Goal: Task Accomplishment & Management: Manage account settings

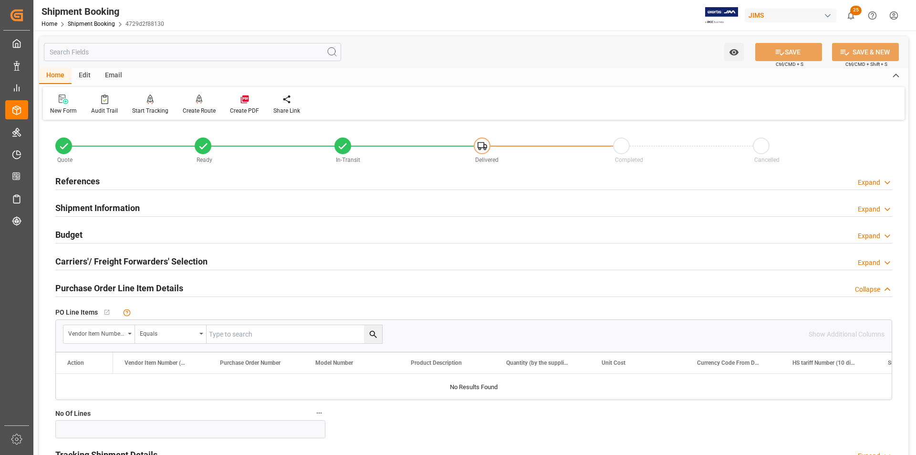
scroll to position [716, 0]
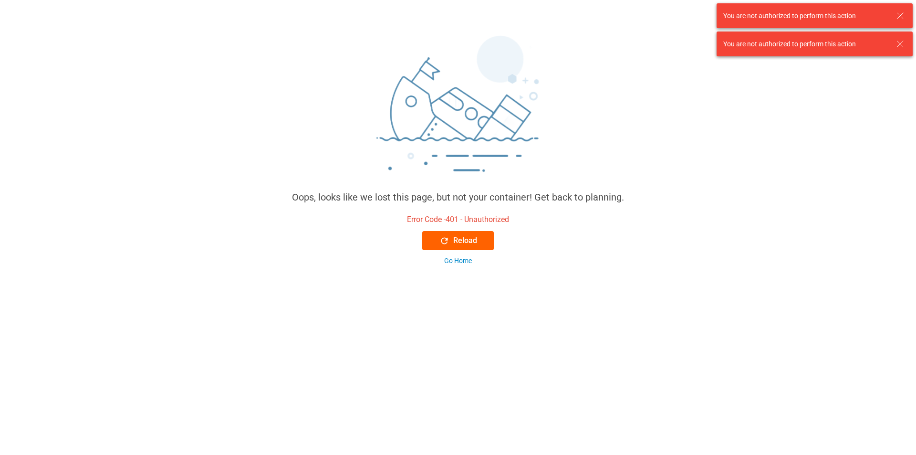
click at [479, 246] on button "Reload" at bounding box center [458, 240] width 72 height 19
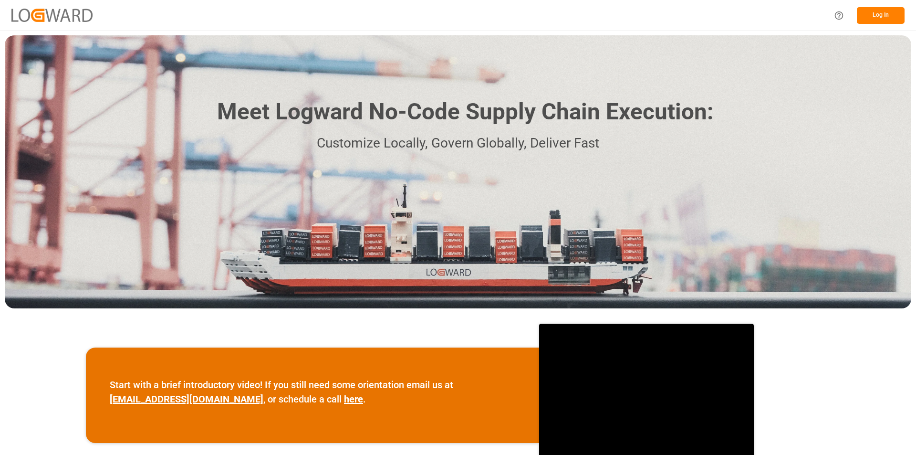
click at [881, 18] on button "Log In" at bounding box center [881, 15] width 48 height 17
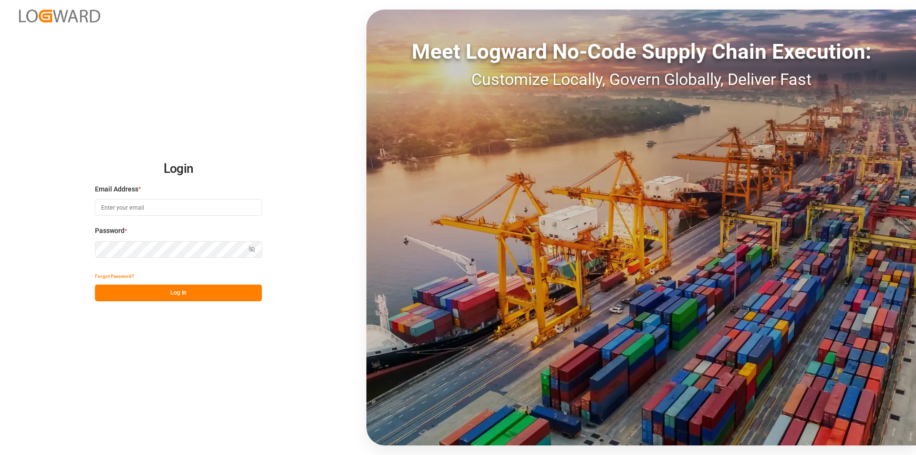
type input "[PERSON_NAME][EMAIL_ADDRESS][PERSON_NAME][DOMAIN_NAME]"
click at [174, 300] on button "Log In" at bounding box center [178, 292] width 167 height 17
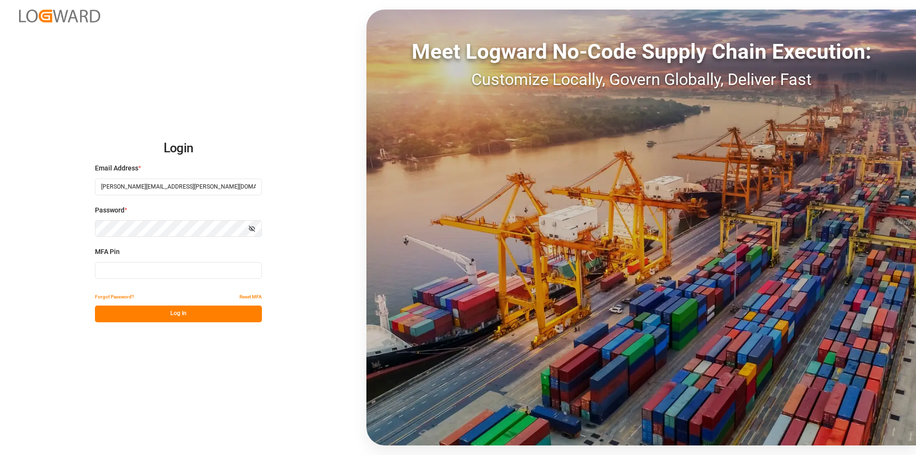
click at [183, 277] on input at bounding box center [178, 270] width 167 height 17
type input "925650"
click at [197, 318] on button "Log In" at bounding box center [178, 313] width 167 height 17
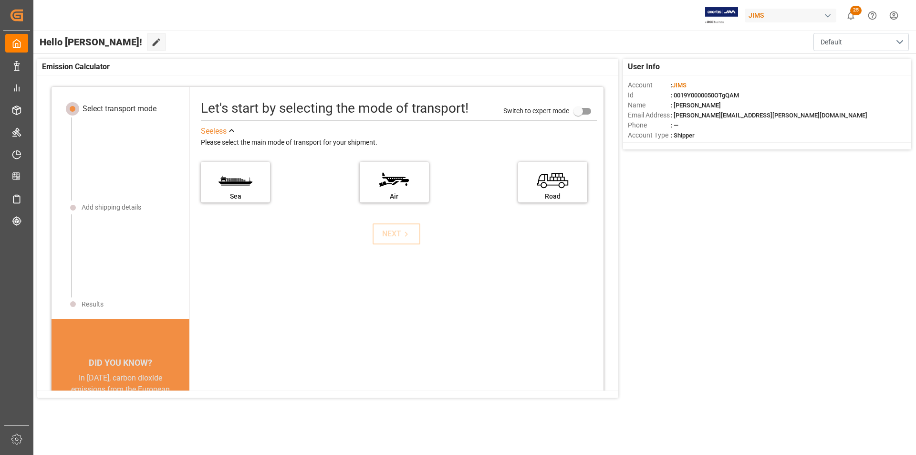
click at [258, 256] on div "Let's start by selecting the mode of transport! Switch to expert mode See less …" at bounding box center [397, 289] width 414 height 387
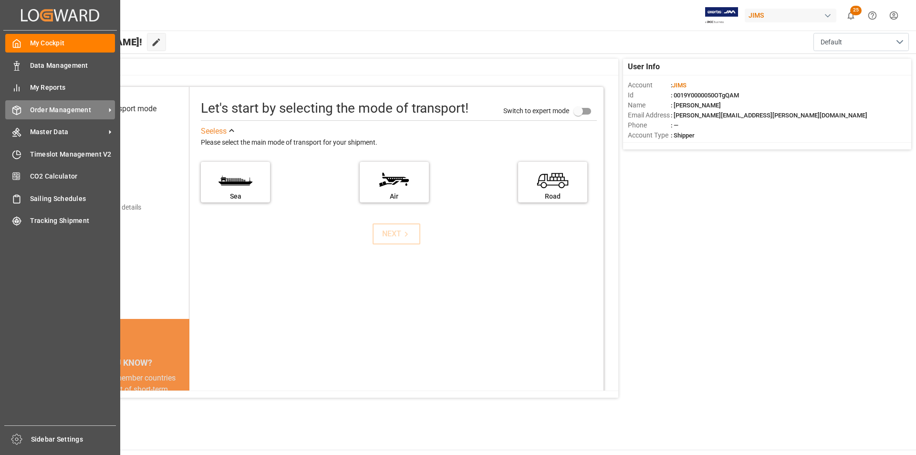
click at [65, 109] on span "Order Management" at bounding box center [67, 110] width 75 height 10
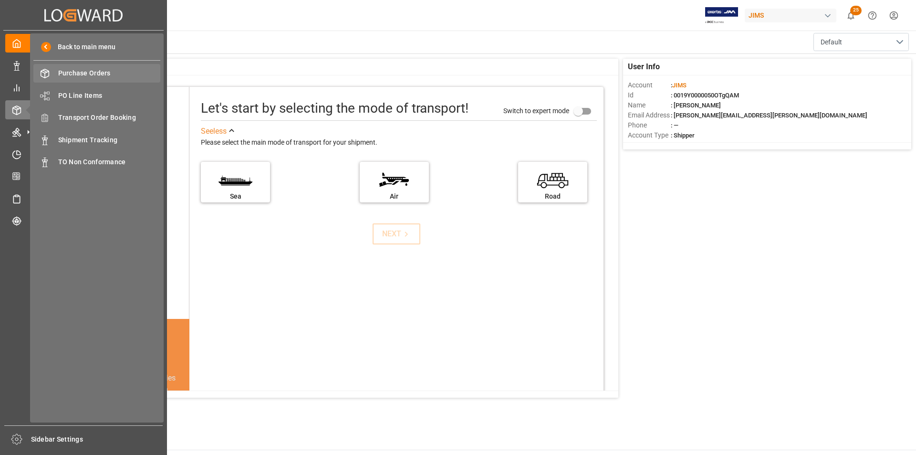
click at [89, 76] on span "Purchase Orders" at bounding box center [109, 73] width 103 height 10
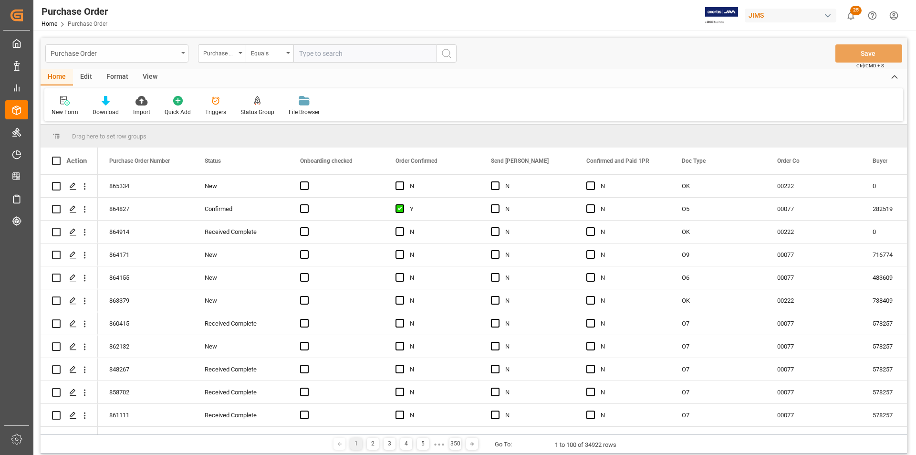
click at [182, 56] on div "Purchase Order" at bounding box center [116, 53] width 143 height 18
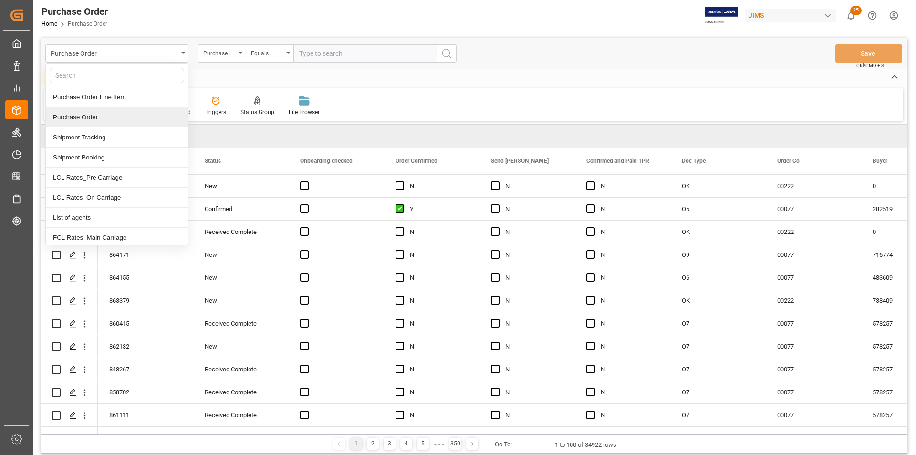
click at [140, 116] on div "Purchase Order" at bounding box center [117, 117] width 142 height 20
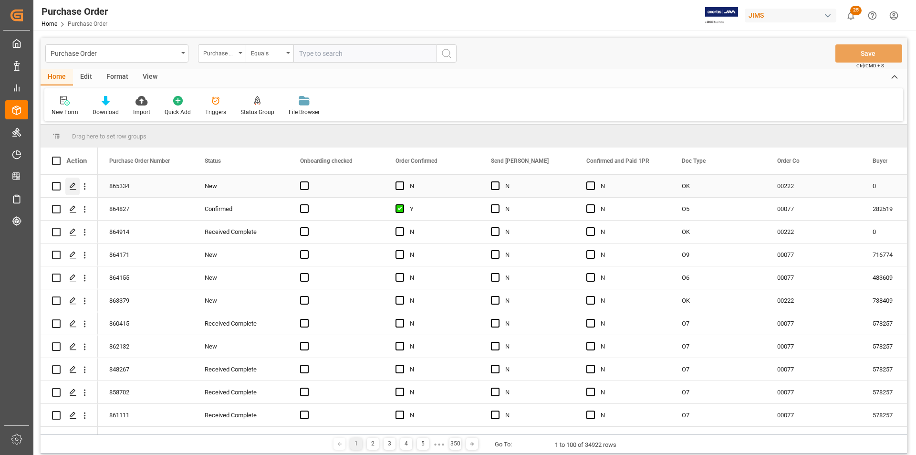
click at [74, 188] on icon "Press SPACE to select this row." at bounding box center [73, 186] width 8 height 8
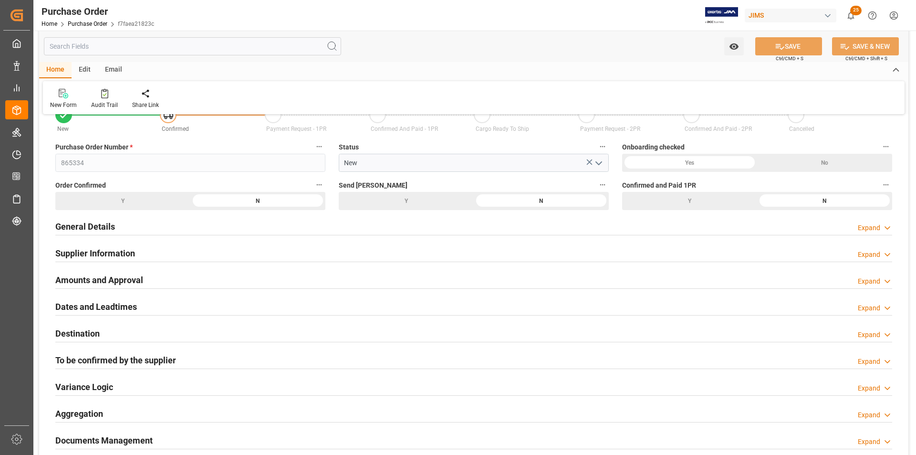
scroll to position [48, 0]
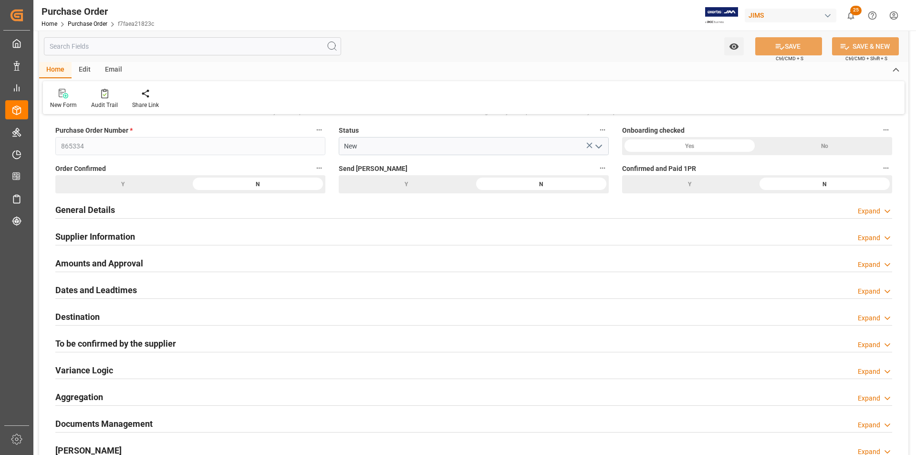
click at [107, 263] on h2 "Amounts and Approval" at bounding box center [99, 263] width 88 height 13
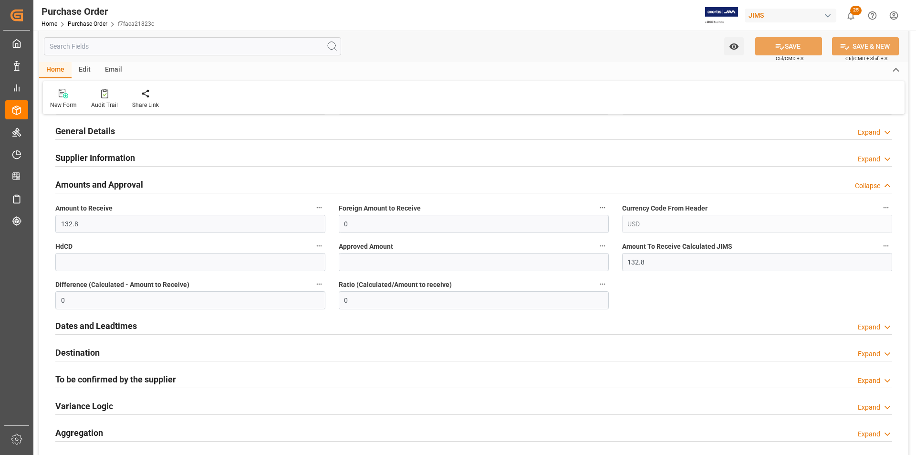
scroll to position [143, 0]
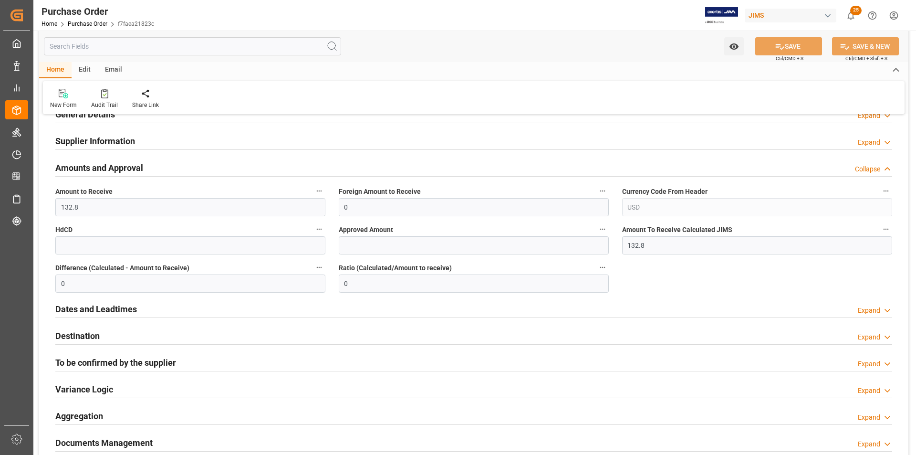
click at [89, 310] on h2 "Dates and Leadtimes" at bounding box center [96, 309] width 82 height 13
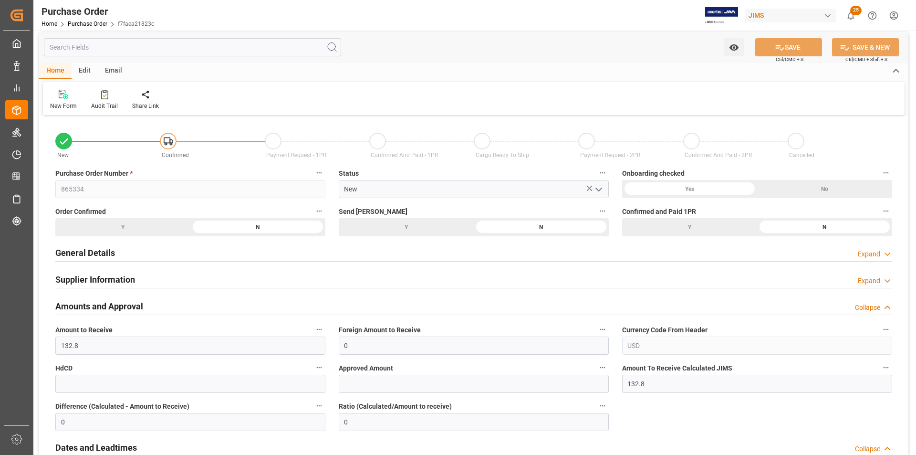
scroll to position [0, 0]
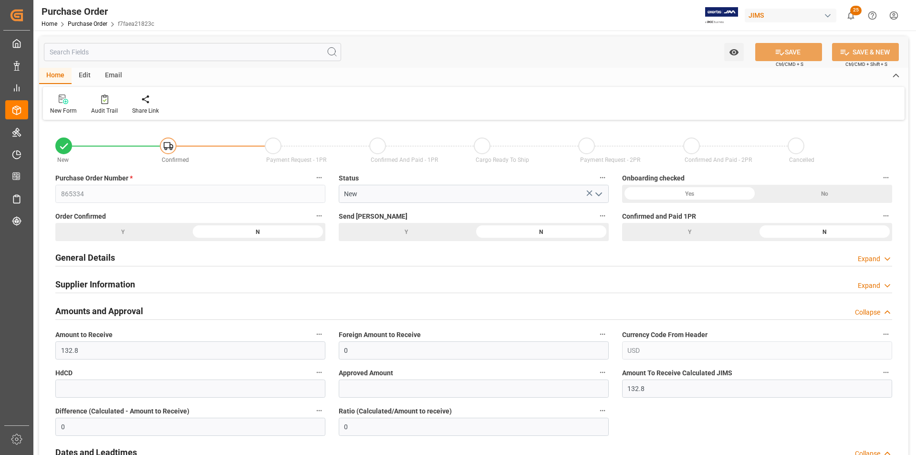
click at [75, 19] on div "Home Purchase Order f7faea21823c" at bounding box center [98, 24] width 113 height 10
click at [77, 23] on link "Purchase Order" at bounding box center [88, 24] width 40 height 7
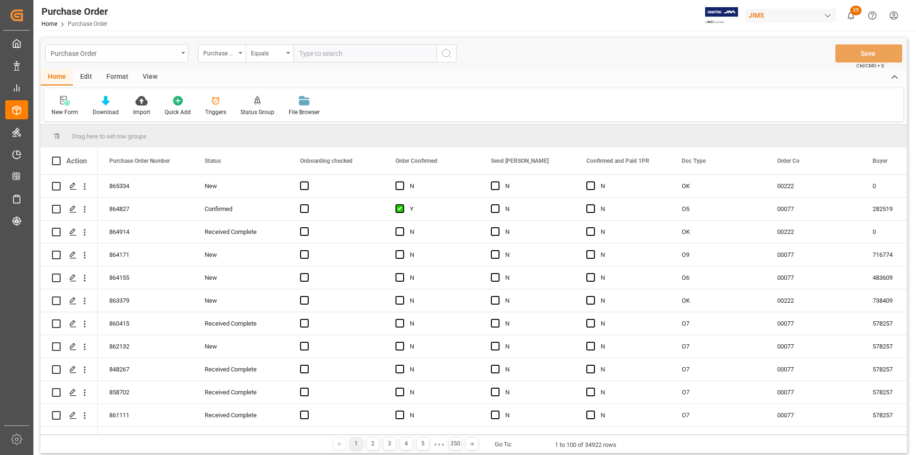
click at [174, 56] on div "Purchase Order" at bounding box center [114, 53] width 127 height 12
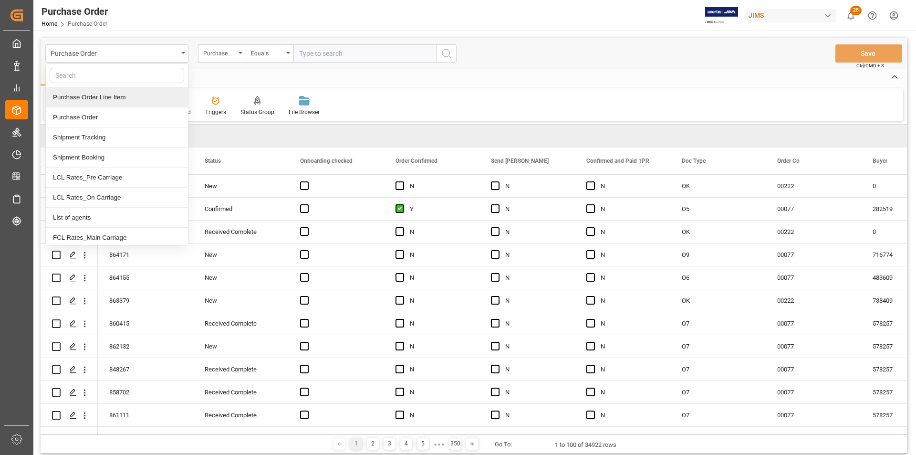
click at [104, 95] on div "Purchase Order Line Item" at bounding box center [117, 97] width 142 height 20
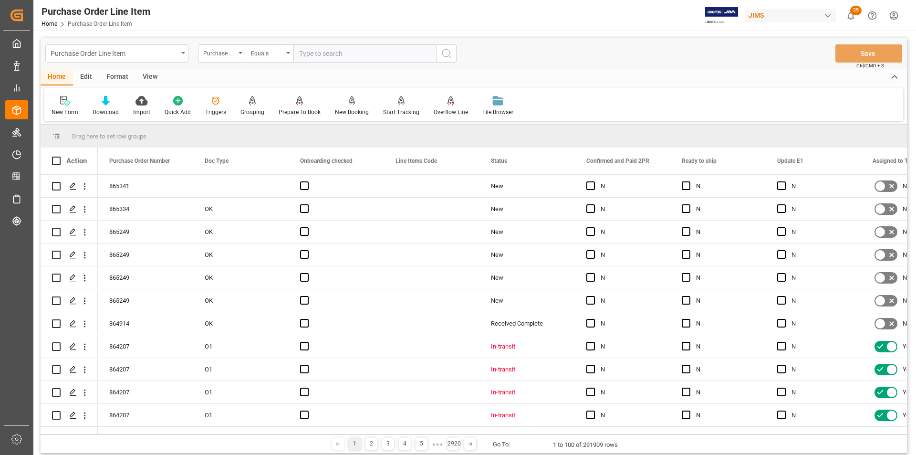
click at [166, 56] on div "Purchase Order Line Item" at bounding box center [114, 53] width 127 height 12
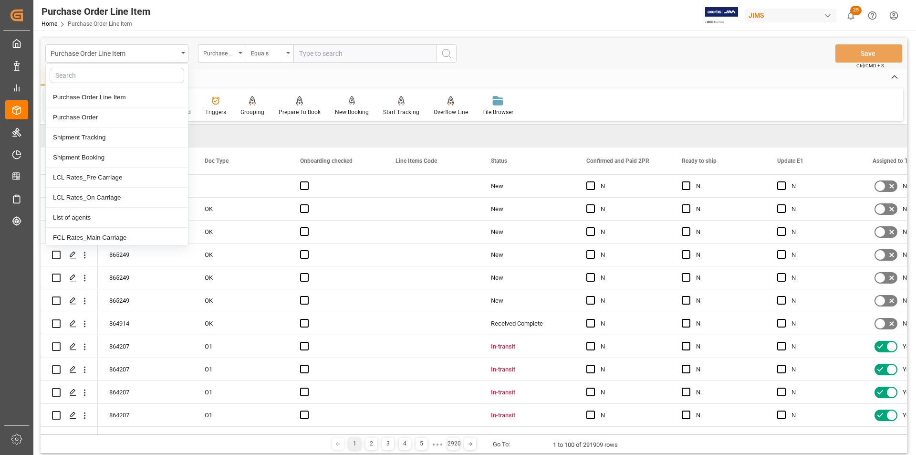
click at [506, 131] on div "Drag here to set row groups" at bounding box center [474, 136] width 867 height 23
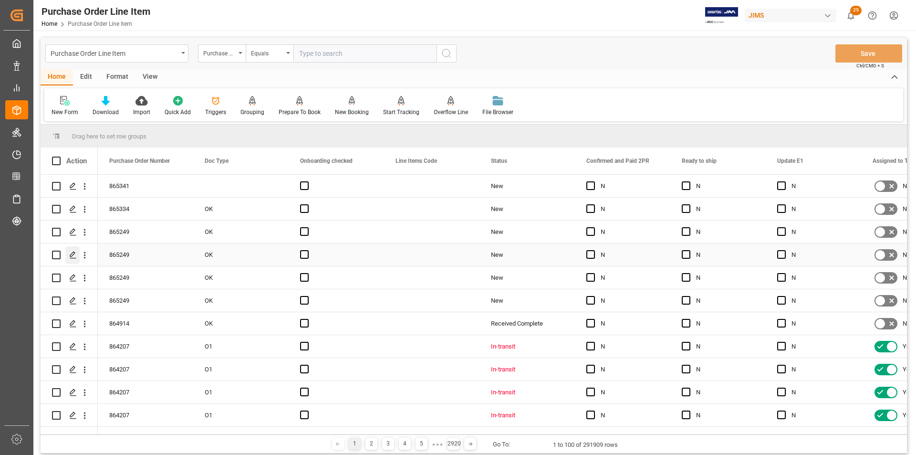
click at [72, 254] on icon "Press SPACE to select this row." at bounding box center [73, 255] width 8 height 8
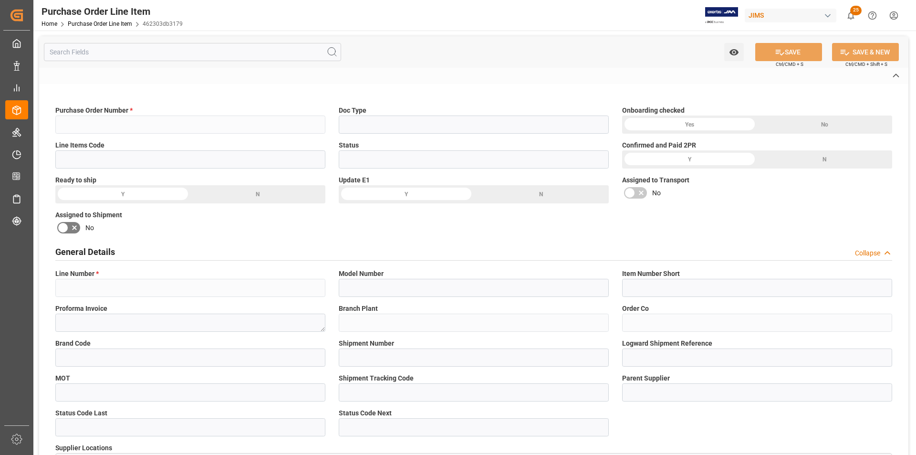
type input "865249"
type input "OK"
type input "New"
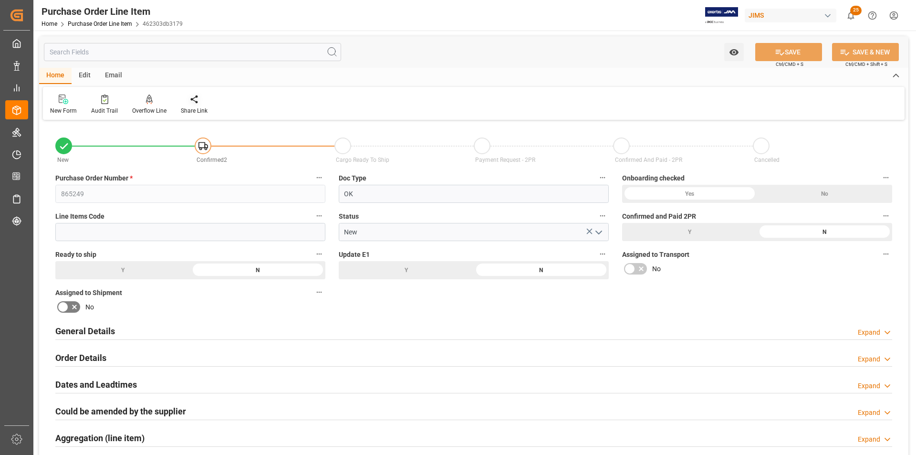
click at [188, 108] on div "Share Link" at bounding box center [194, 110] width 27 height 9
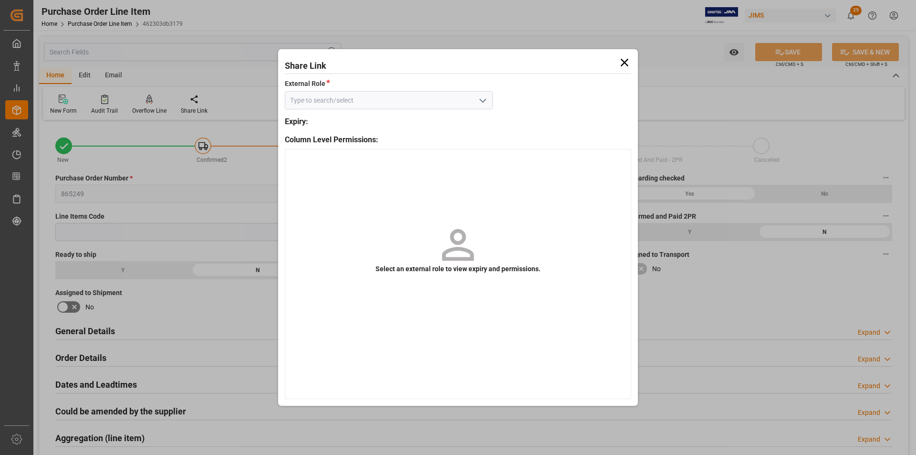
click at [477, 104] on icon "open menu" at bounding box center [482, 100] width 11 height 11
click at [382, 119] on div "Logistics - POLineItem" at bounding box center [388, 121] width 207 height 21
type input "Logistics - POLineItem"
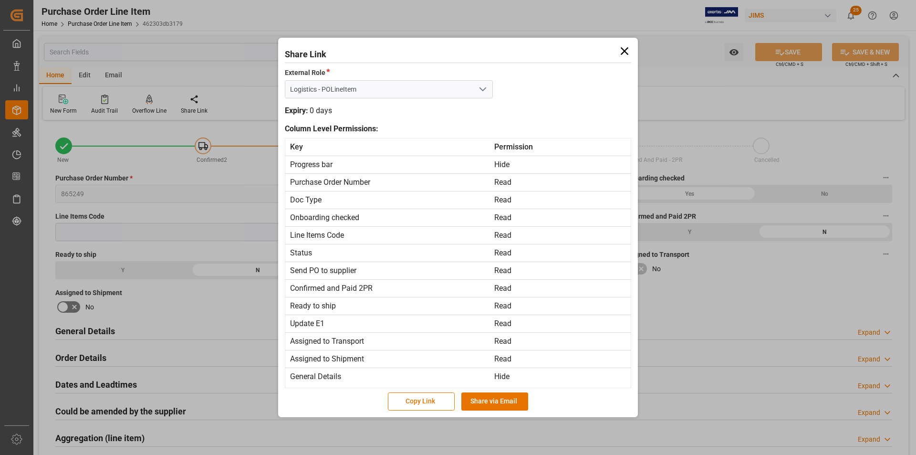
click at [619, 51] on icon at bounding box center [624, 50] width 13 height 13
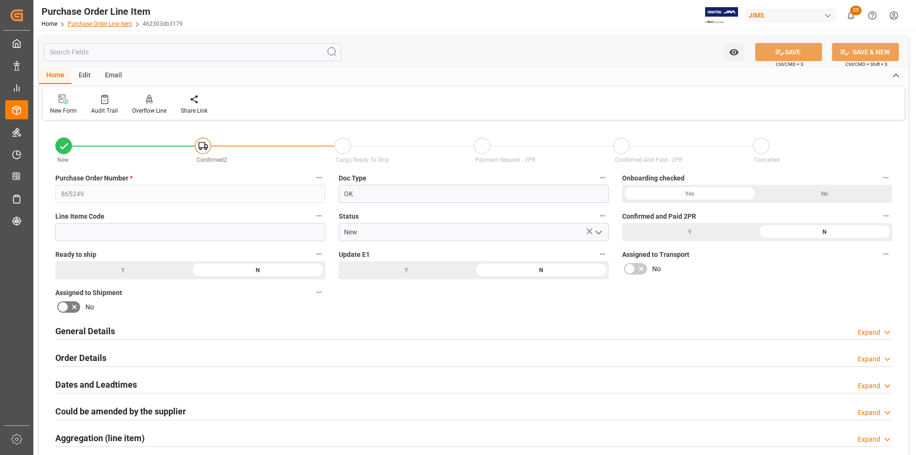
click at [87, 25] on link "Purchase Order Line Item" at bounding box center [100, 24] width 64 height 7
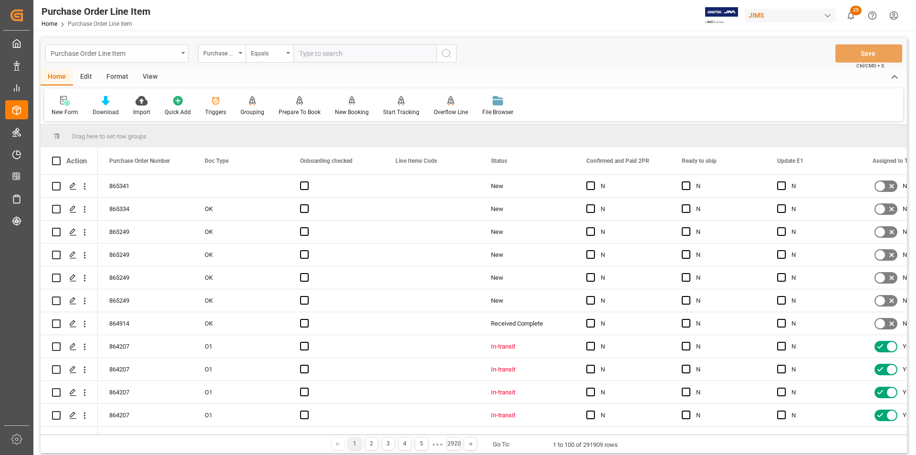
click at [177, 50] on div "Purchase Order Line Item" at bounding box center [114, 53] width 127 height 12
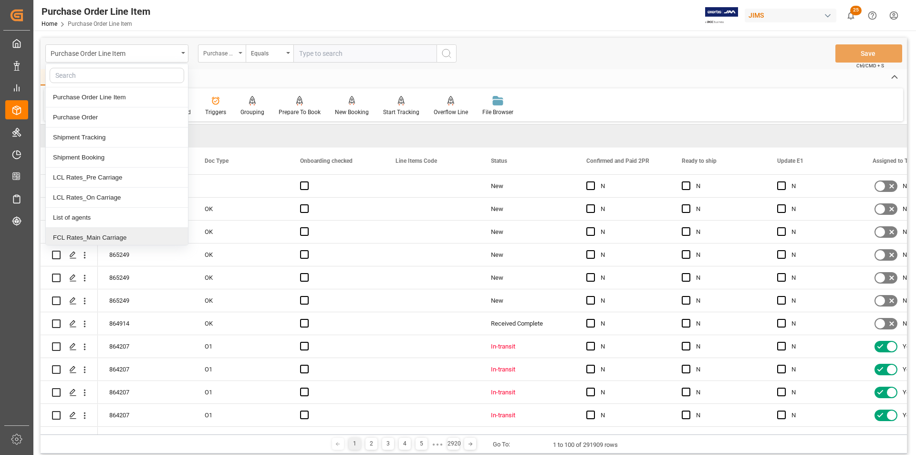
click at [227, 51] on div "Purchase Order Number" at bounding box center [219, 52] width 32 height 11
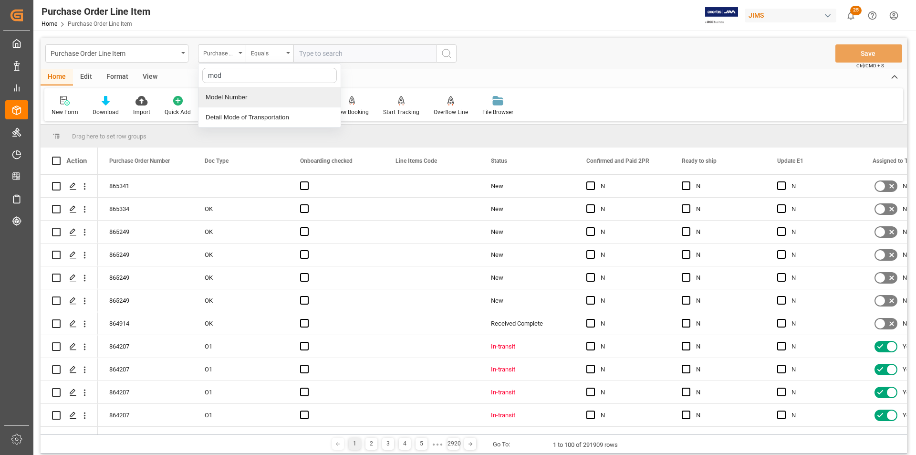
type input "mode"
click at [252, 93] on div "Model Number" at bounding box center [270, 97] width 142 height 20
click at [311, 53] on input "text" at bounding box center [365, 53] width 143 height 18
type input "pvp101"
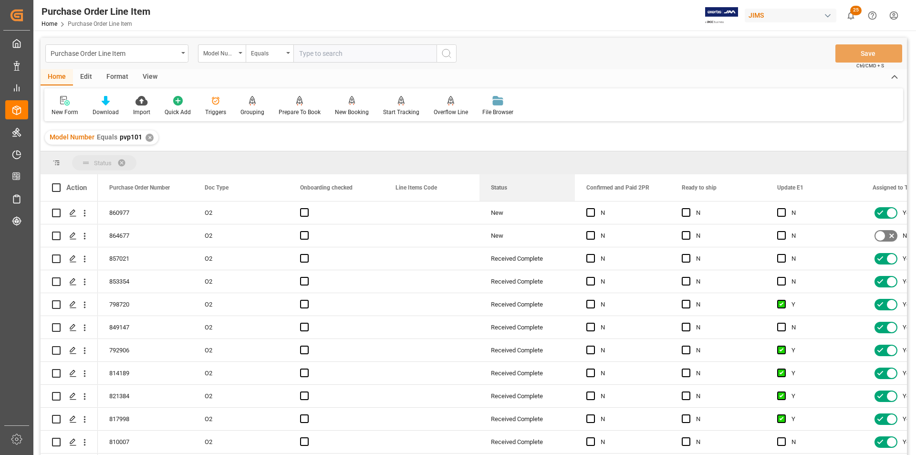
drag, startPoint x: 509, startPoint y: 190, endPoint x: 509, endPoint y: 172, distance: 18.1
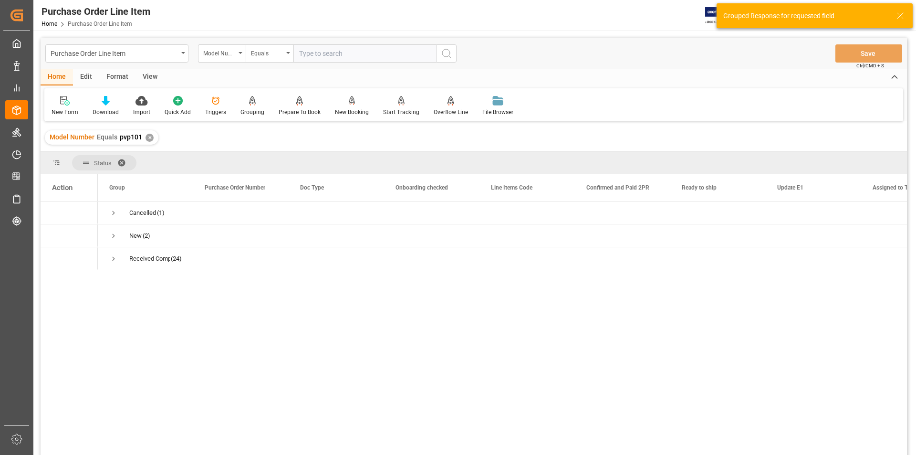
click at [119, 162] on span at bounding box center [124, 162] width 15 height 9
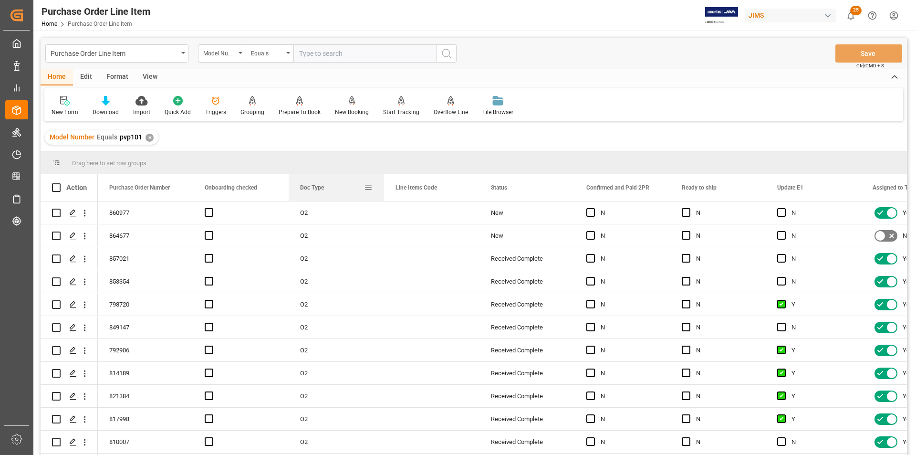
drag, startPoint x: 211, startPoint y: 190, endPoint x: 322, endPoint y: 195, distance: 110.8
click at [322, 195] on div "Doc Type" at bounding box center [332, 187] width 64 height 27
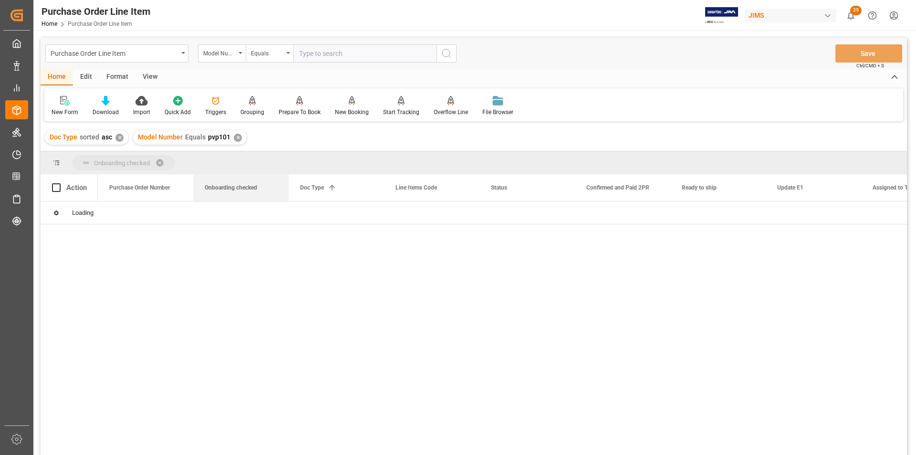
drag, startPoint x: 220, startPoint y: 189, endPoint x: 220, endPoint y: 171, distance: 18.1
click at [158, 160] on span at bounding box center [163, 162] width 15 height 9
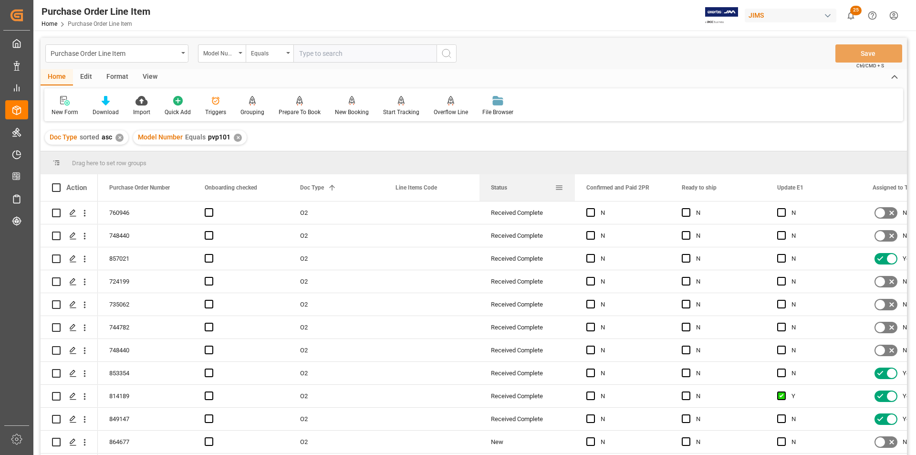
drag, startPoint x: 530, startPoint y: 194, endPoint x: 531, endPoint y: 175, distance: 19.1
click at [531, 175] on div "Status" at bounding box center [523, 187] width 64 height 27
drag, startPoint x: 520, startPoint y: 190, endPoint x: 520, endPoint y: 173, distance: 16.7
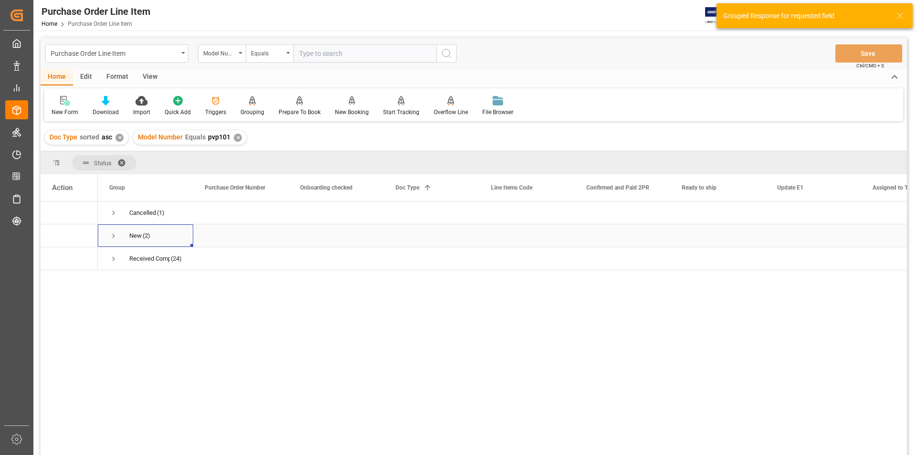
click at [113, 236] on span "Press SPACE to select this row." at bounding box center [113, 236] width 9 height 9
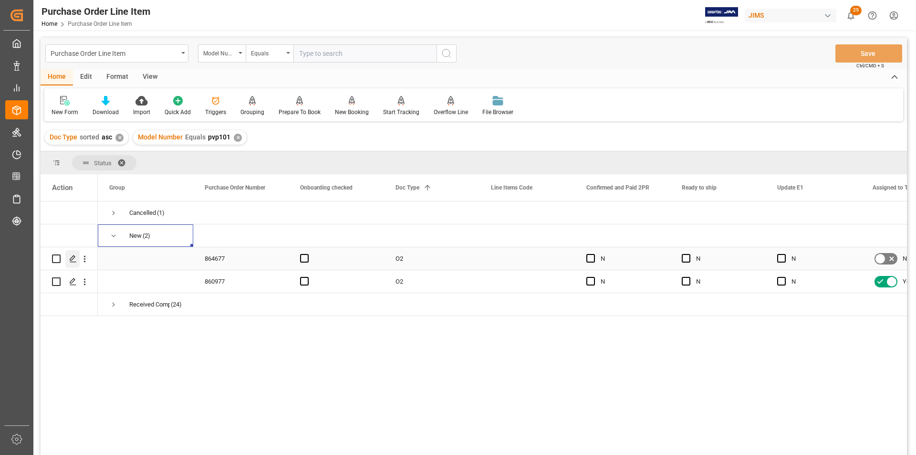
click at [70, 258] on icon "Press SPACE to select this row." at bounding box center [73, 259] width 8 height 8
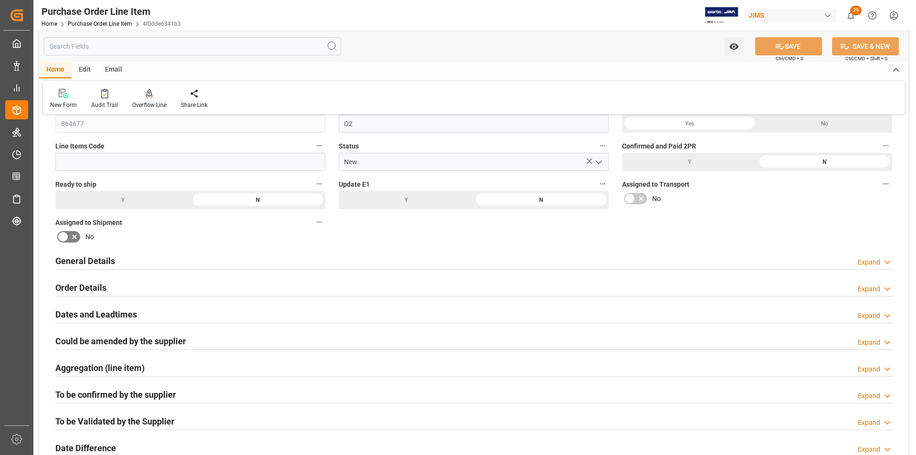
scroll to position [95, 0]
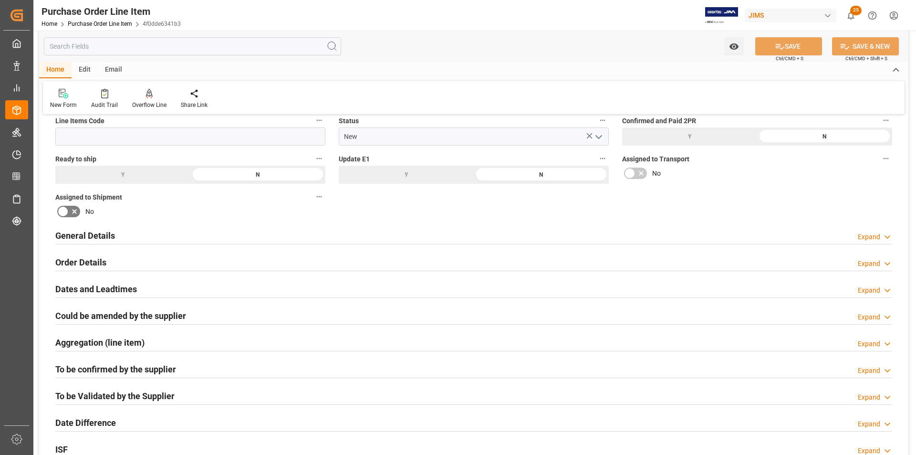
click at [136, 390] on h2 "To be Validated by the Supplier" at bounding box center [114, 396] width 119 height 13
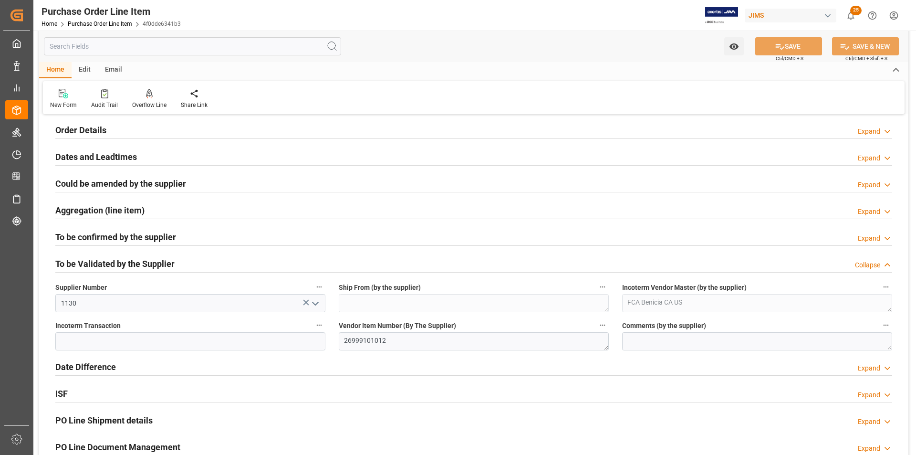
scroll to position [239, 0]
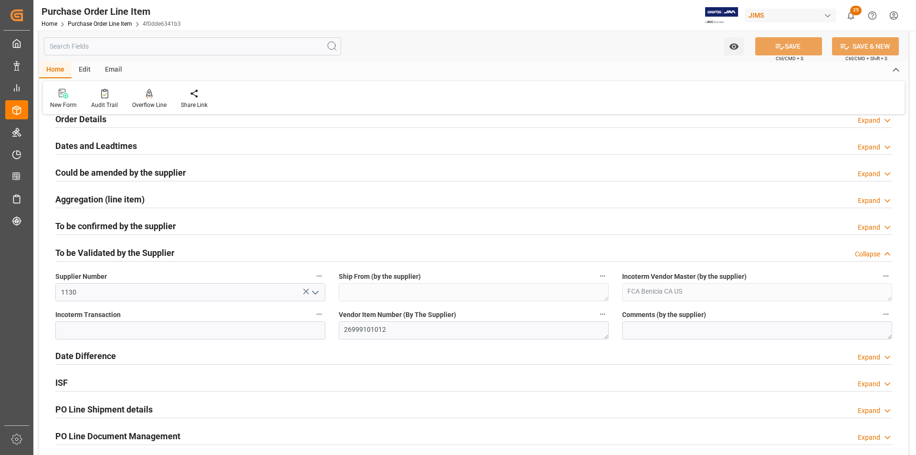
click at [114, 255] on h2 "To be Validated by the Supplier" at bounding box center [114, 252] width 119 height 13
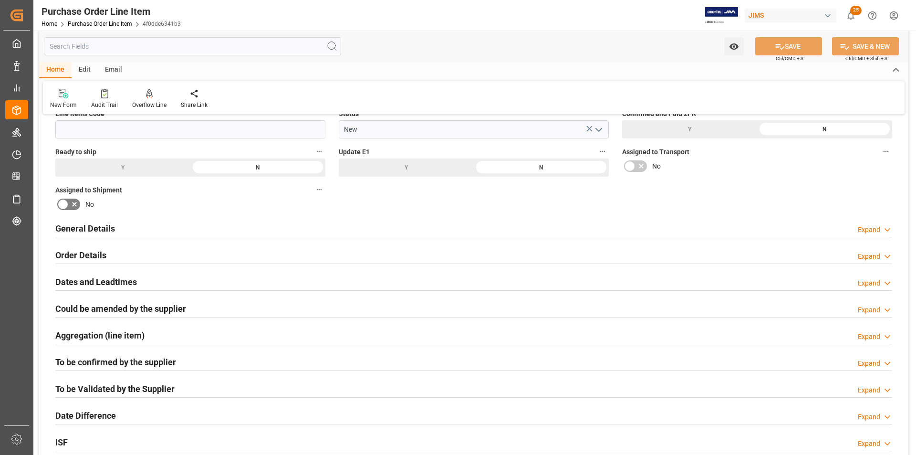
scroll to position [48, 0]
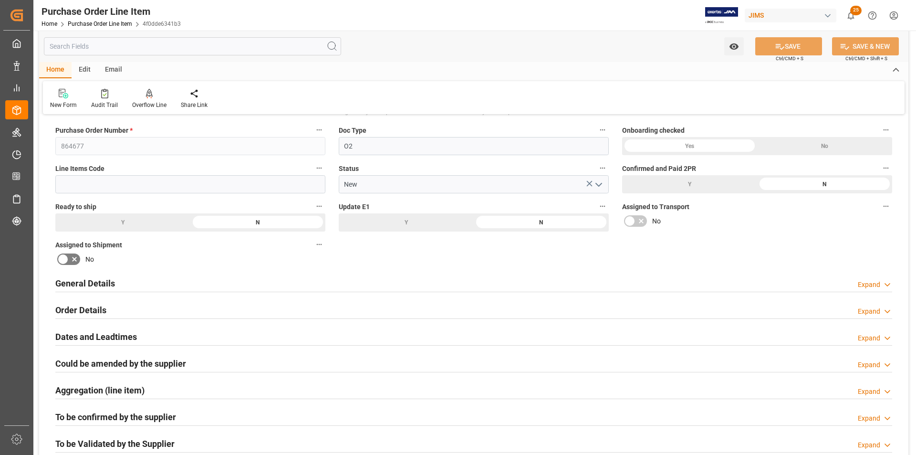
click at [84, 27] on div "Home Purchase Order Line Item 4f0dde6341b3" at bounding box center [111, 24] width 139 height 10
click at [87, 21] on link "Purchase Order Line Item" at bounding box center [100, 24] width 64 height 7
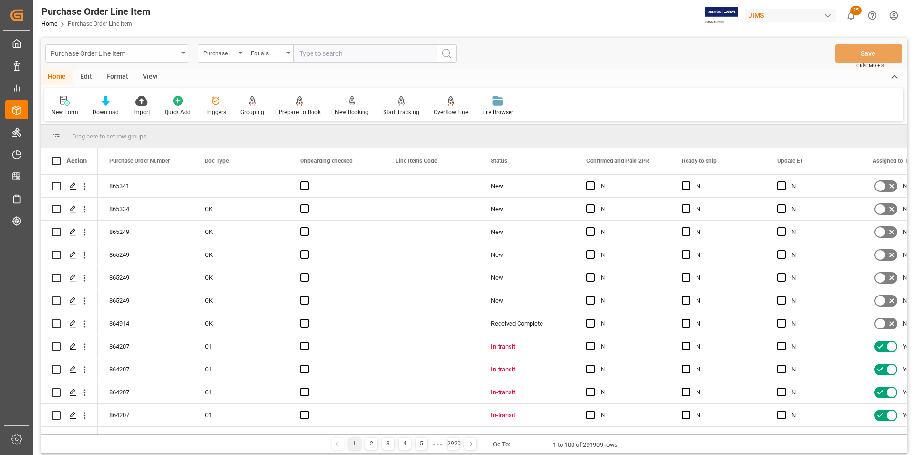
click at [187, 54] on div "Purchase Order Line Item" at bounding box center [116, 53] width 143 height 18
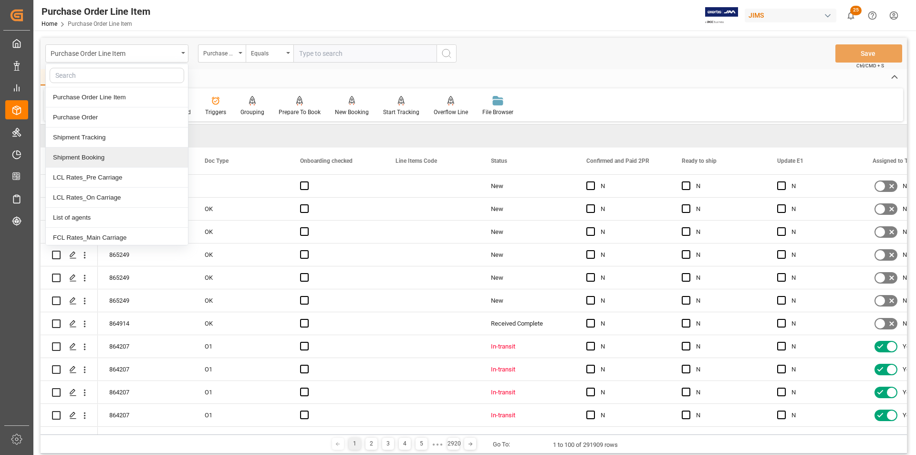
click at [131, 156] on div "Shipment Booking" at bounding box center [117, 157] width 142 height 20
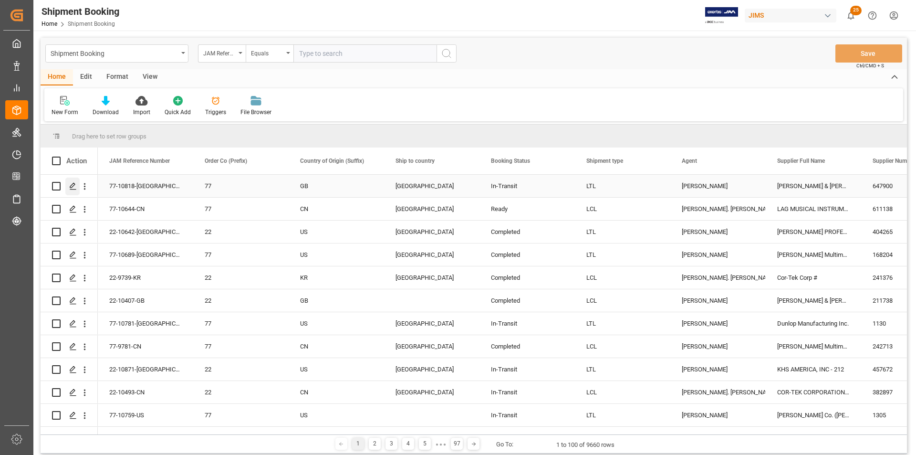
click at [74, 184] on polygon "Press SPACE to select this row." at bounding box center [72, 185] width 5 height 5
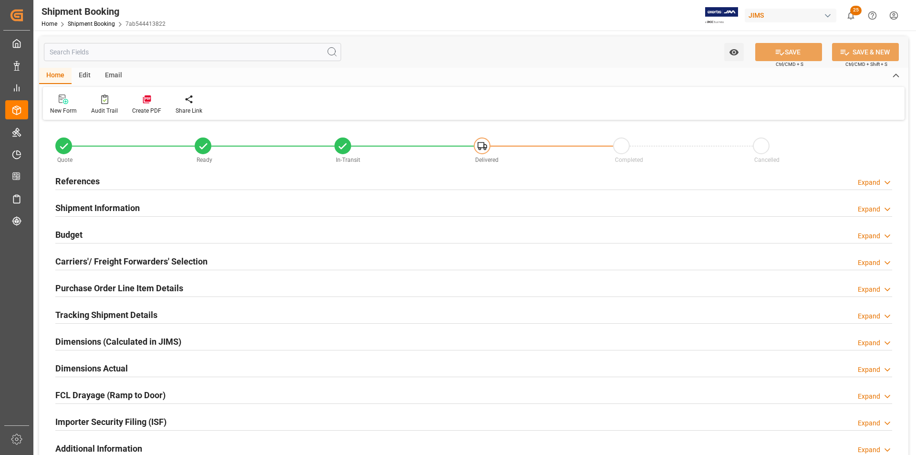
type input "4"
click at [119, 288] on h2 "Purchase Order Line Item Details" at bounding box center [119, 288] width 128 height 13
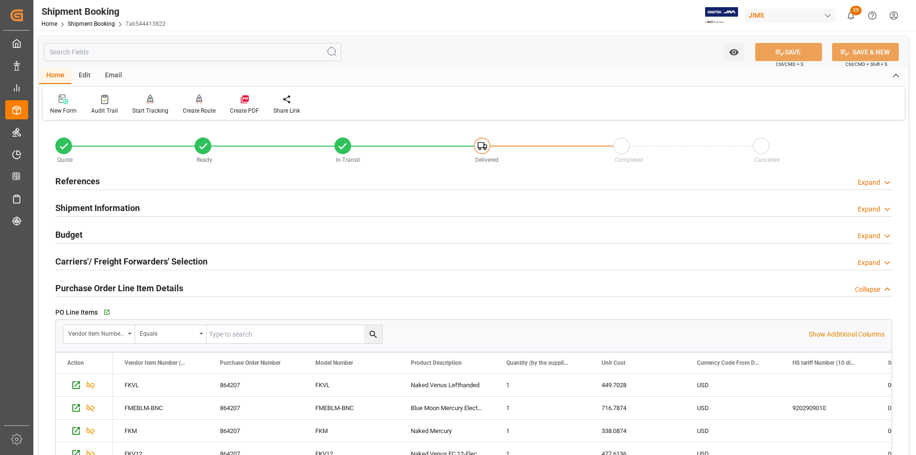
click at [133, 278] on div "Purchase Order Line Item Details" at bounding box center [119, 287] width 128 height 18
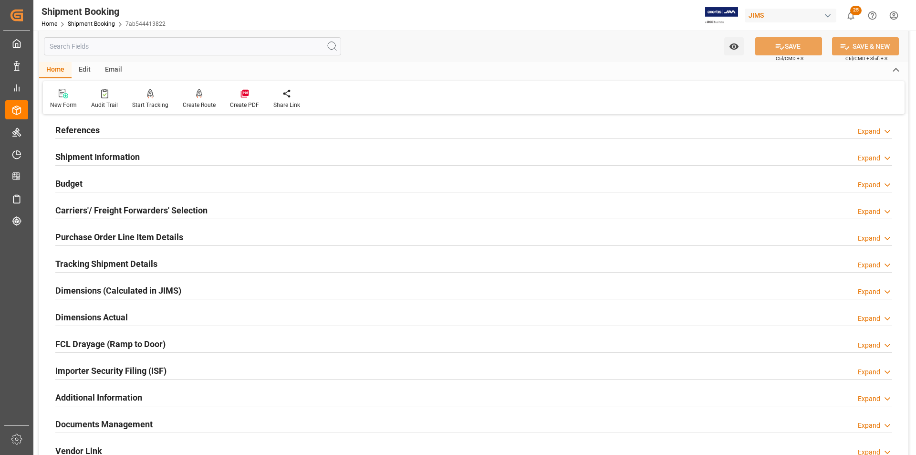
scroll to position [95, 0]
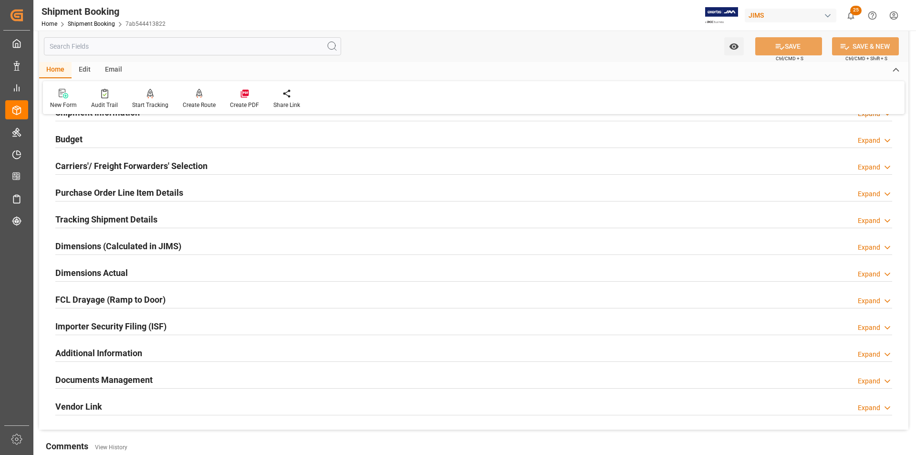
click at [144, 379] on h2 "Documents Management" at bounding box center [103, 379] width 97 height 13
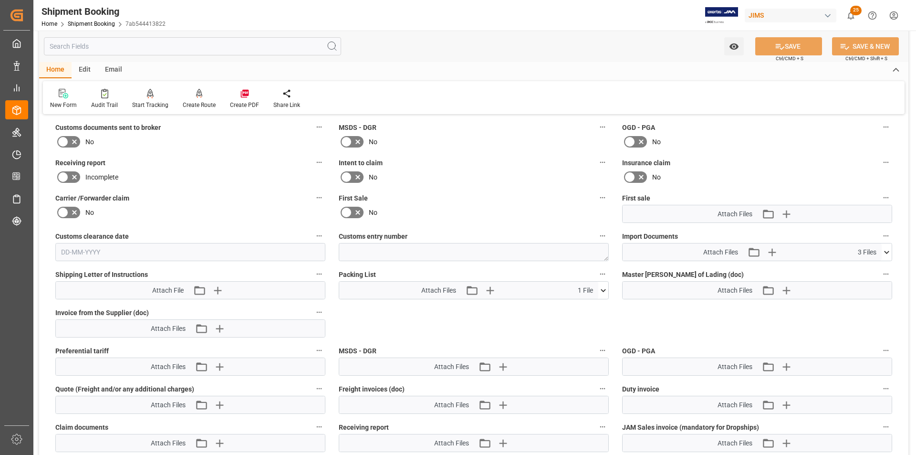
scroll to position [430, 0]
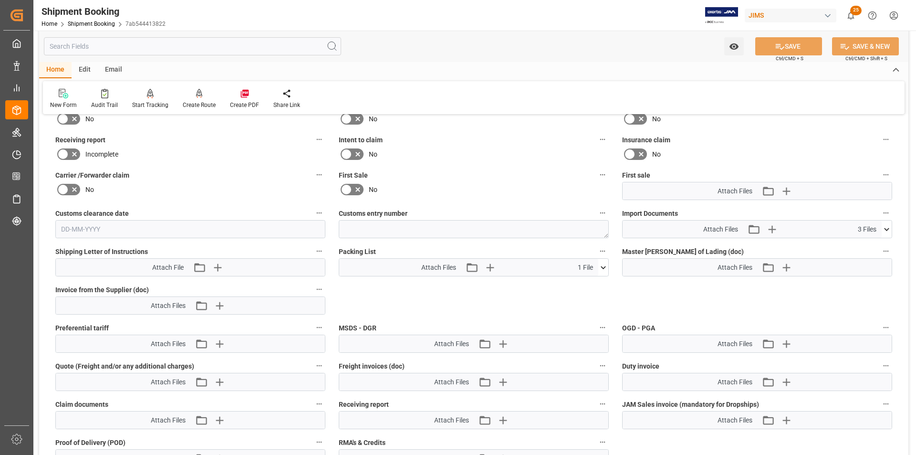
click at [885, 227] on icon at bounding box center [887, 229] width 10 height 10
click at [600, 272] on icon at bounding box center [604, 268] width 10 height 10
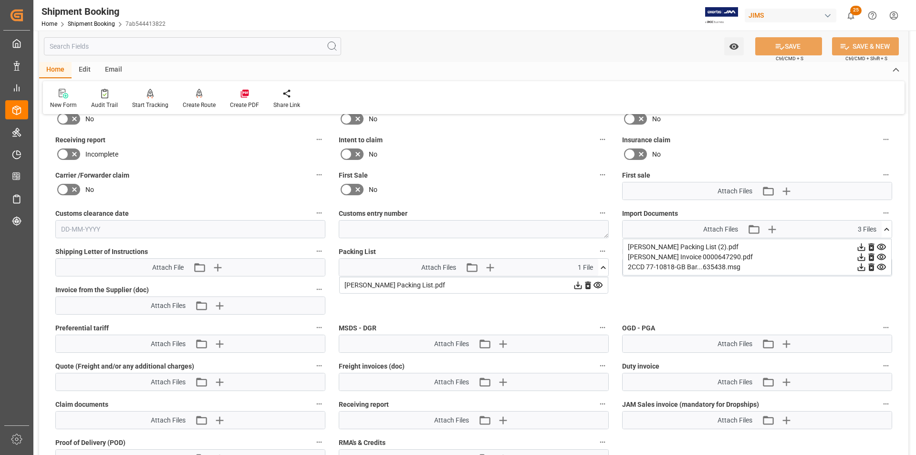
click at [577, 284] on icon at bounding box center [578, 285] width 10 height 10
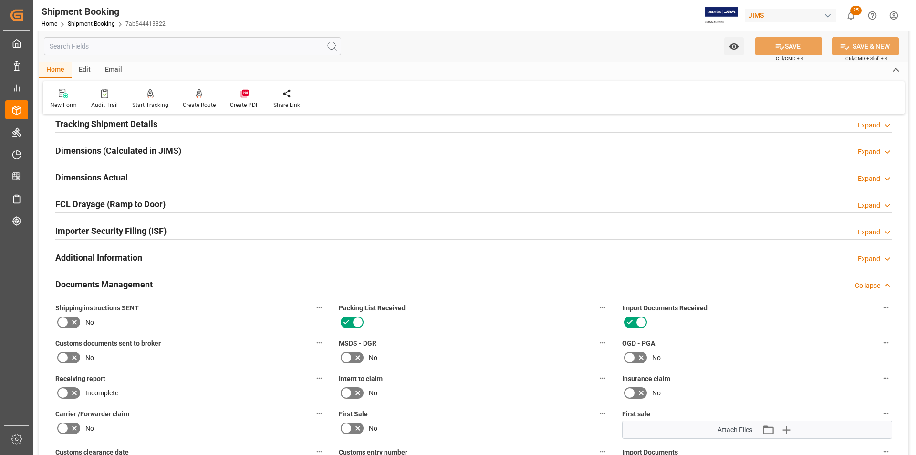
scroll to position [143, 0]
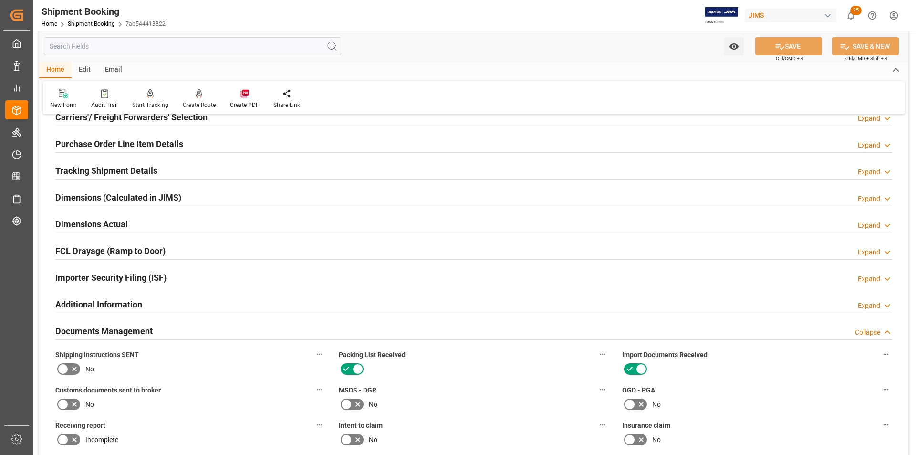
click at [159, 283] on div "Quote Ready In-Transit Delivered Completed Cancelled References Expand JAM Refe…" at bounding box center [474, 386] width 870 height 814
click at [158, 327] on div "Documents Management Collapse" at bounding box center [473, 331] width 837 height 18
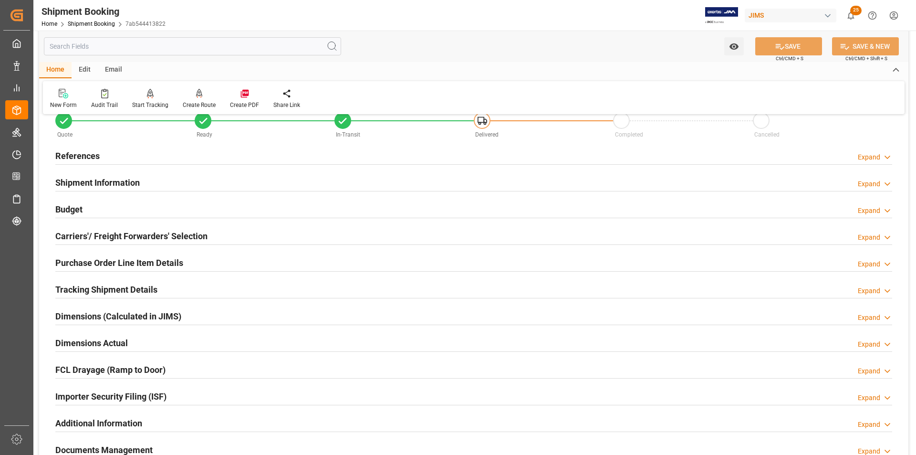
scroll to position [0, 0]
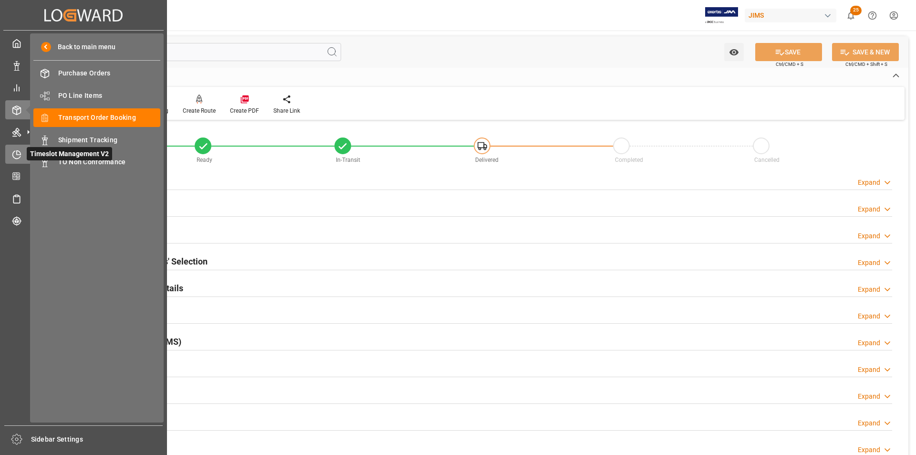
click at [12, 148] on div "Timeslot Management V2 Timeslot Management V2" at bounding box center [83, 154] width 157 height 19
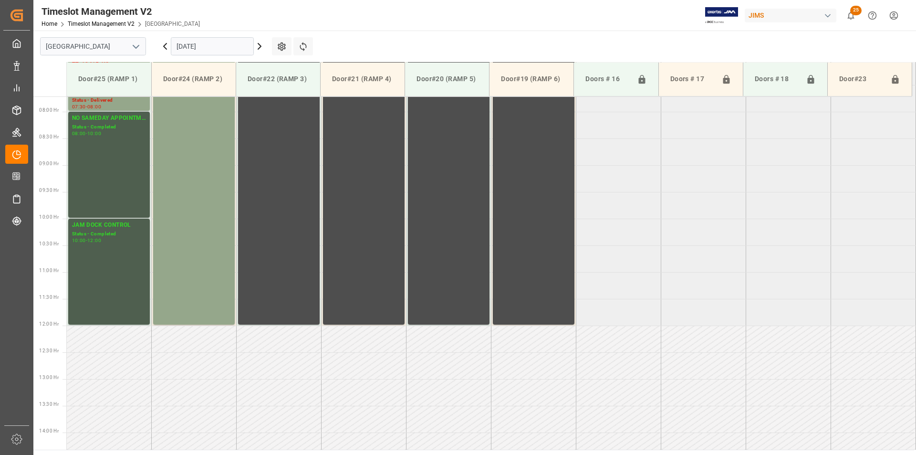
scroll to position [326, 0]
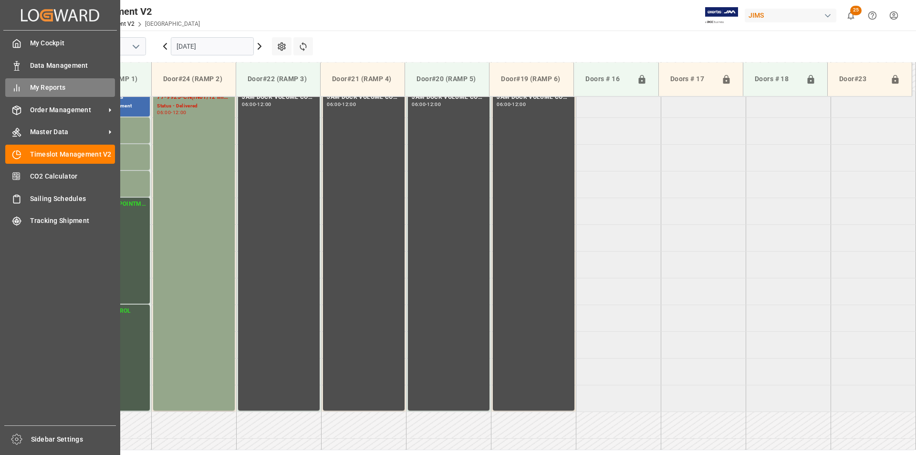
click at [22, 86] on div "My Reports My Reports" at bounding box center [60, 87] width 110 height 19
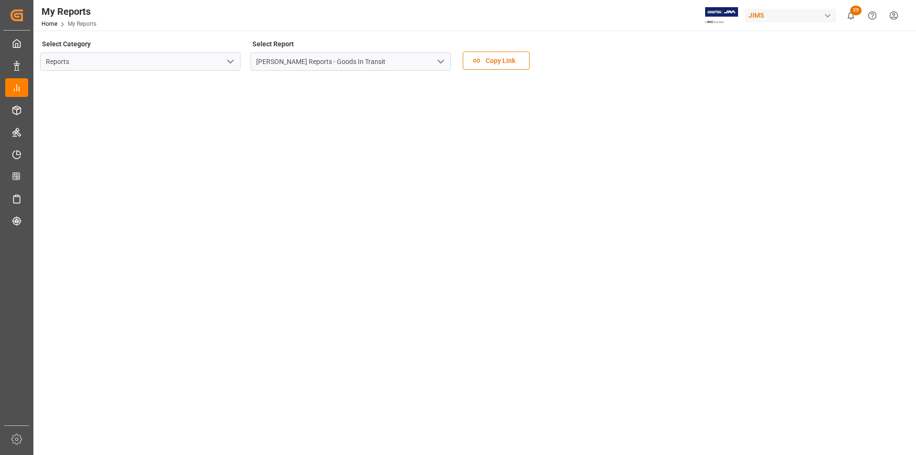
click at [233, 63] on icon "open menu" at bounding box center [230, 61] width 11 height 11
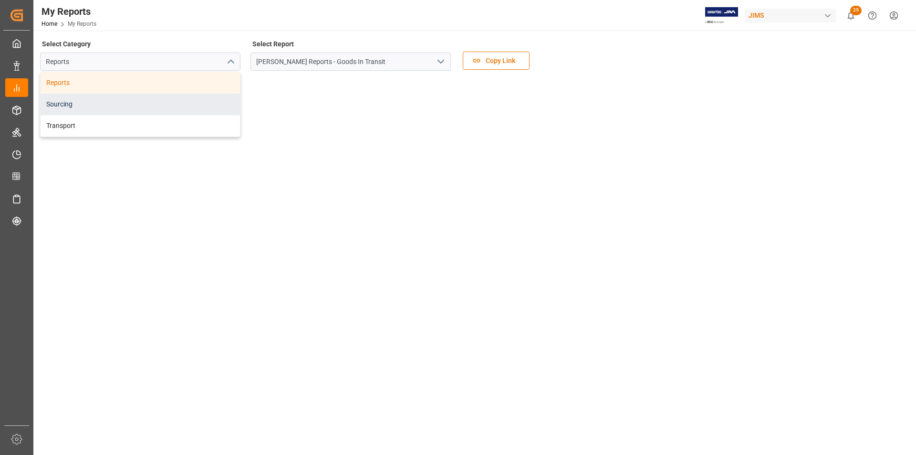
click at [207, 99] on div "Sourcing" at bounding box center [141, 104] width 200 height 21
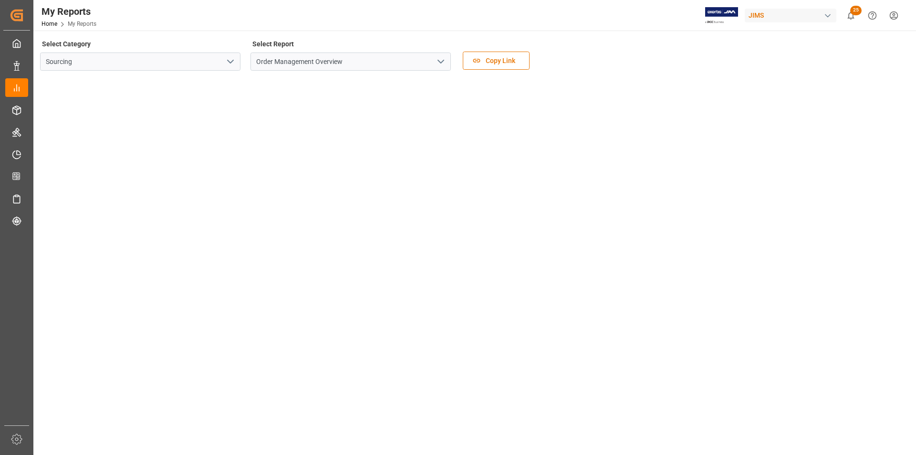
click at [234, 60] on icon "open menu" at bounding box center [230, 61] width 11 height 11
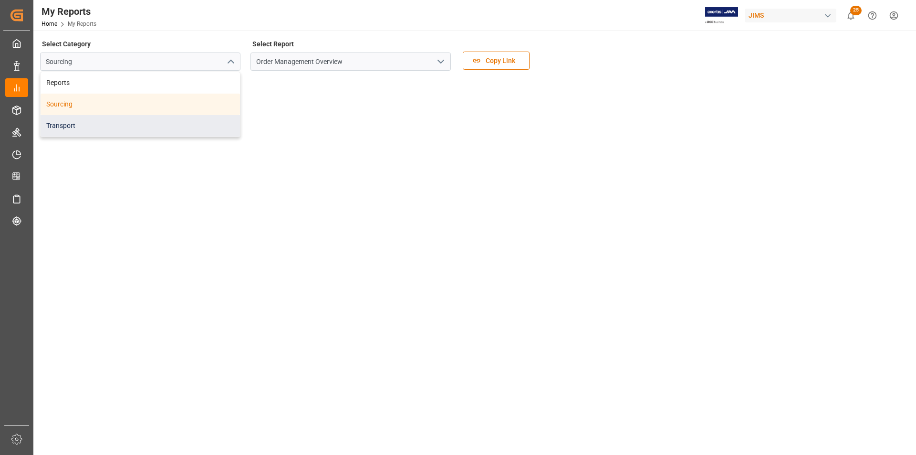
click at [196, 123] on div "Transport" at bounding box center [141, 125] width 200 height 21
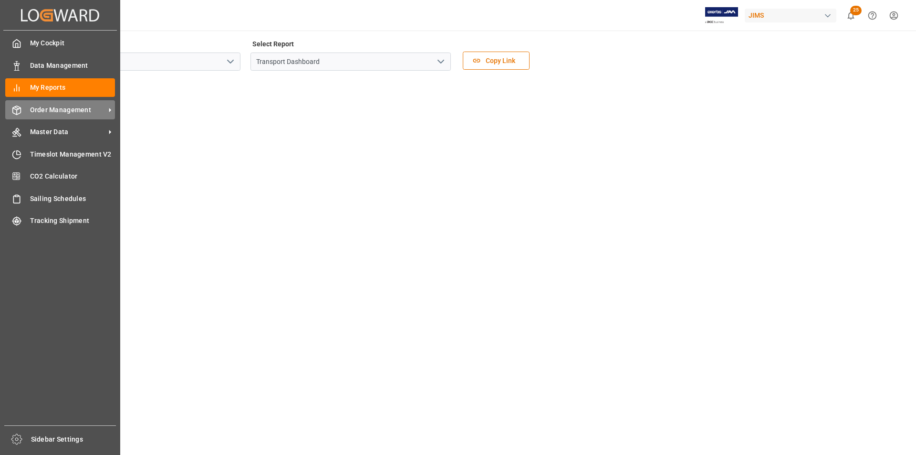
click at [44, 110] on span "Order Management" at bounding box center [67, 110] width 75 height 10
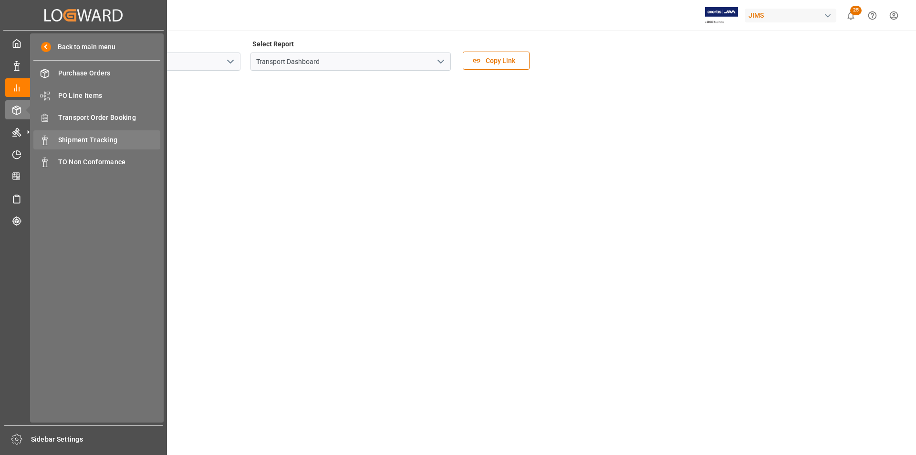
click at [73, 137] on span "Shipment Tracking" at bounding box center [109, 140] width 103 height 10
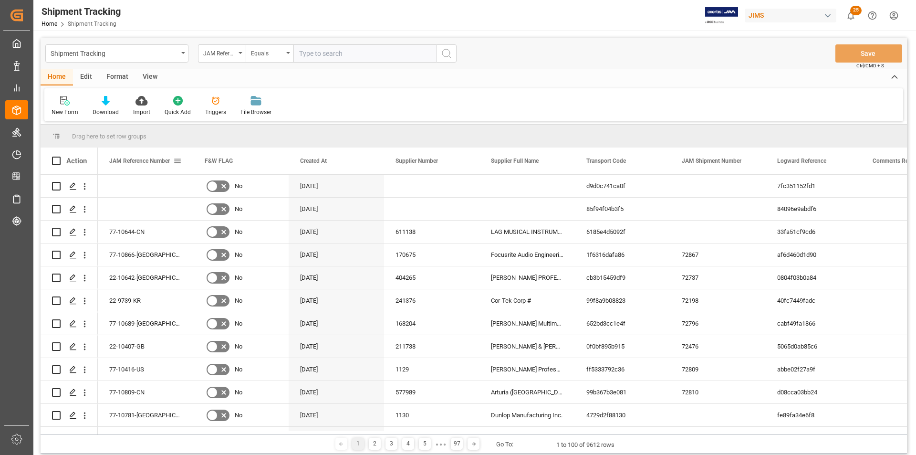
click at [175, 159] on span at bounding box center [177, 161] width 9 height 9
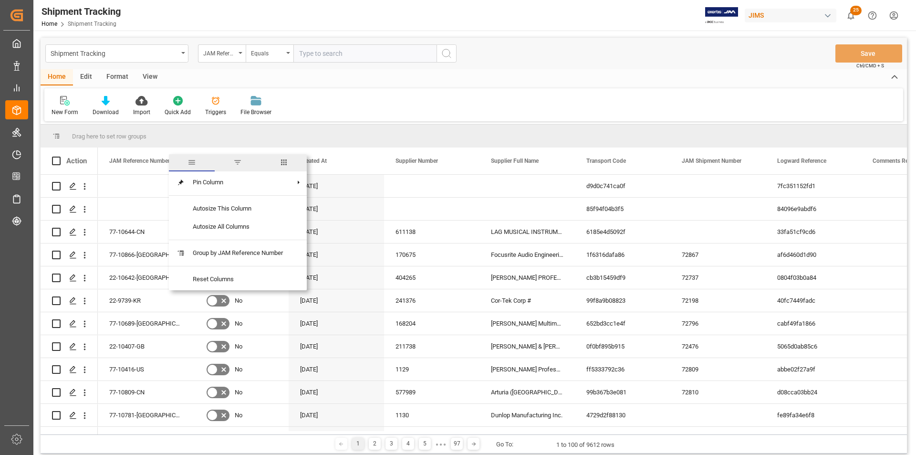
click at [237, 160] on span "filter" at bounding box center [237, 162] width 9 height 9
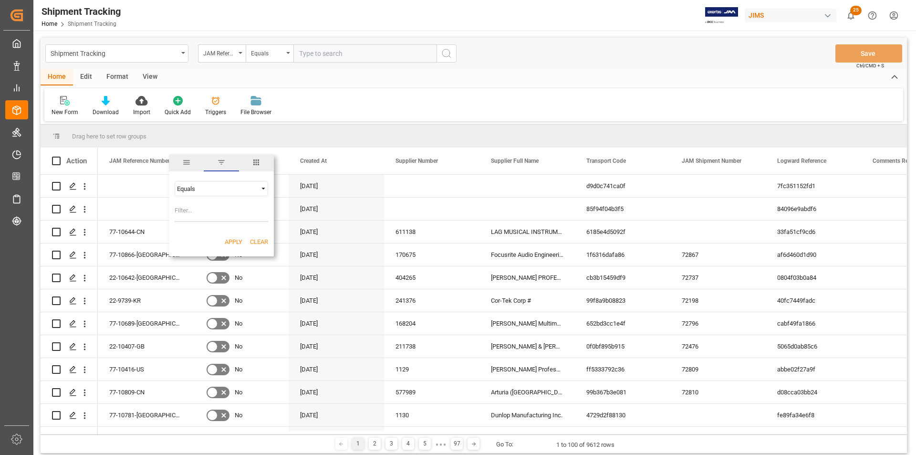
click at [218, 192] on div "Equals" at bounding box center [222, 188] width 94 height 15
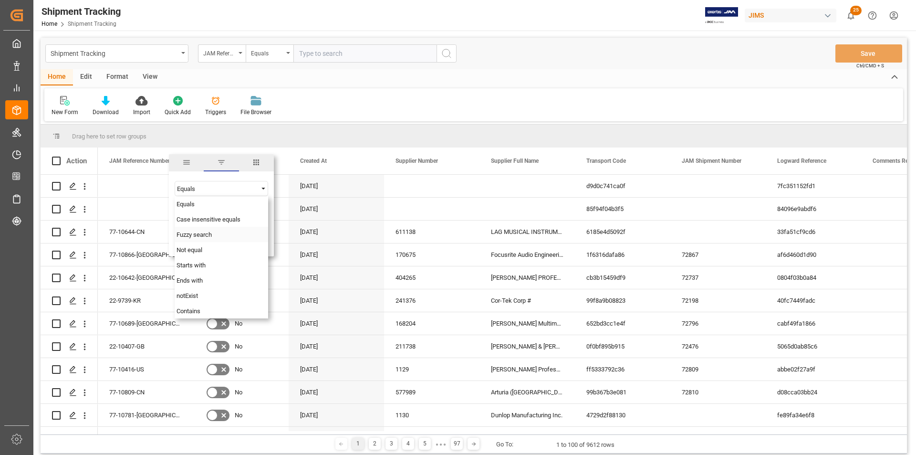
click at [210, 234] on span "Fuzzy search" at bounding box center [194, 234] width 35 height 7
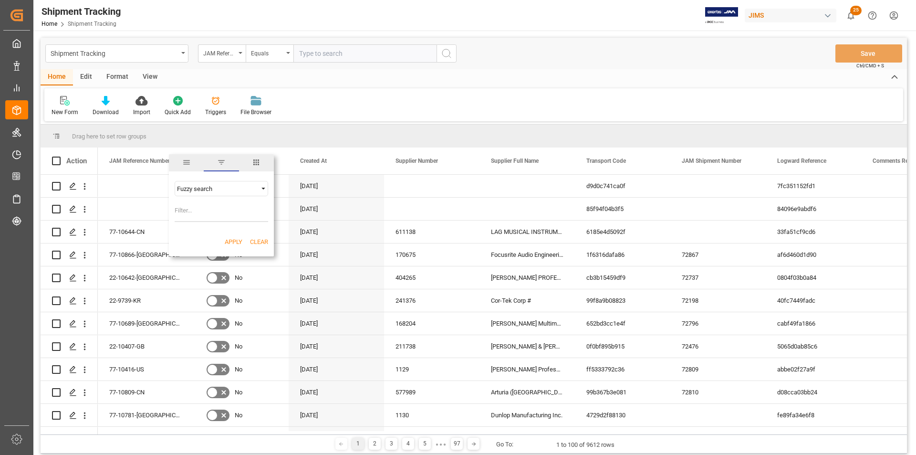
click at [210, 215] on input "Filter Value" at bounding box center [222, 212] width 94 height 19
type input "99"
click at [239, 242] on button "Apply" at bounding box center [234, 242] width 18 height 10
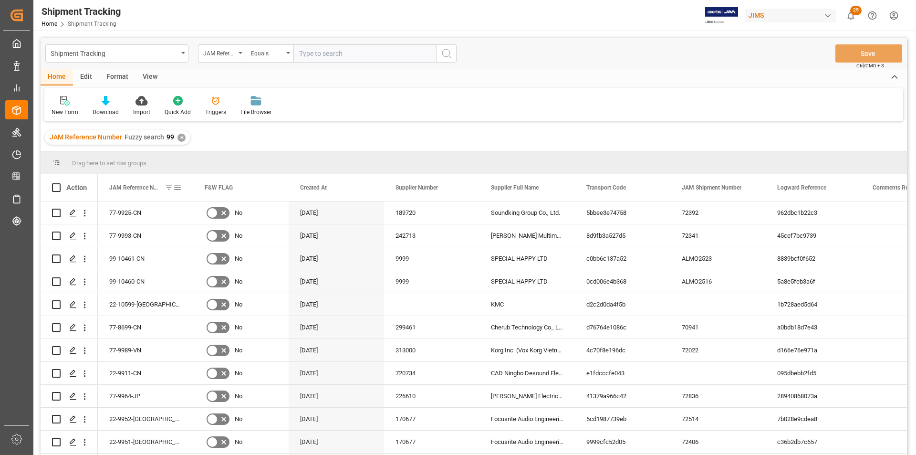
click at [168, 189] on span at bounding box center [169, 187] width 9 height 9
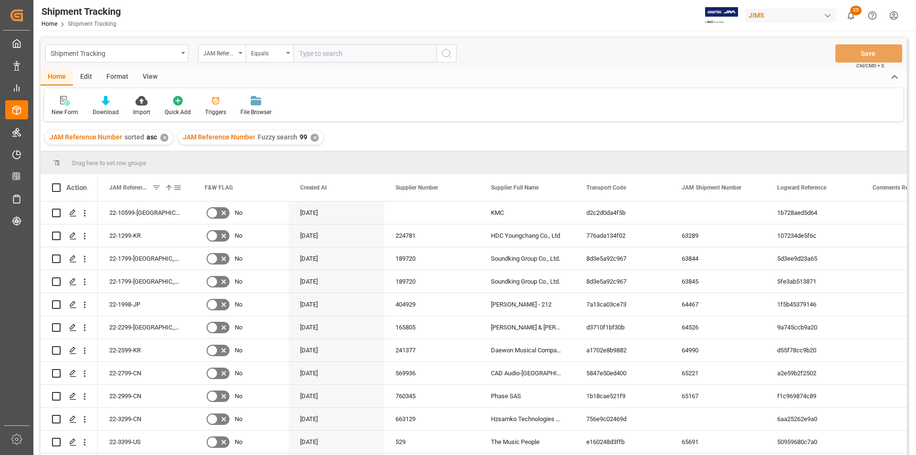
click at [179, 188] on span at bounding box center [177, 187] width 9 height 9
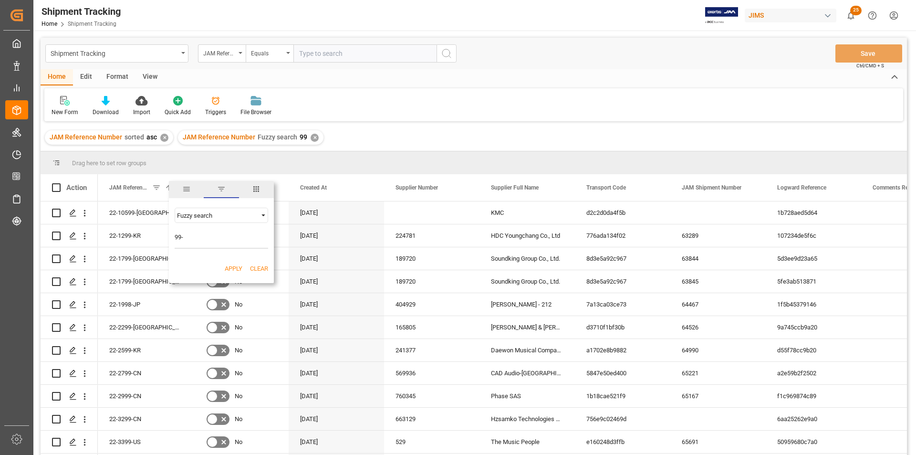
type input "99-"
click at [212, 213] on div "Fuzzy search" at bounding box center [217, 215] width 80 height 7
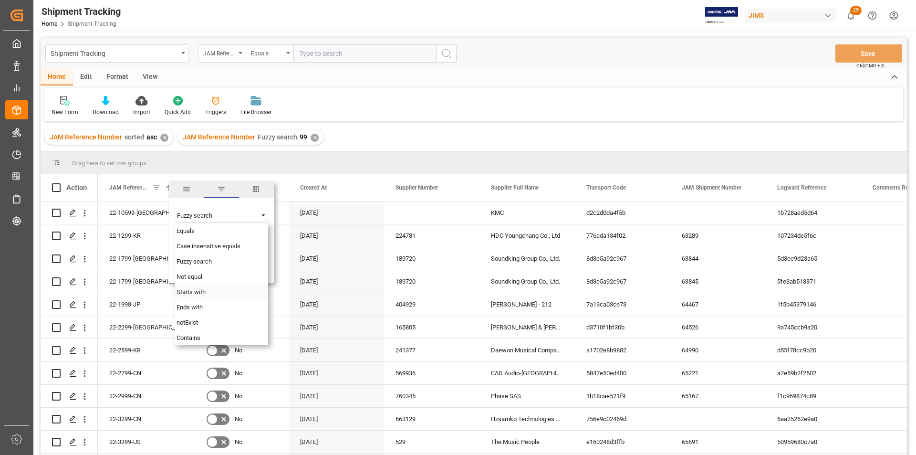
click at [211, 293] on div "Starts with" at bounding box center [222, 291] width 94 height 15
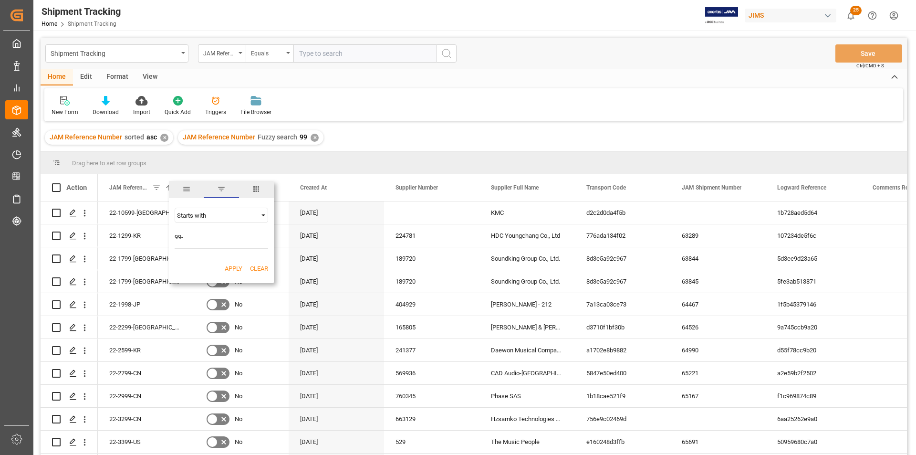
click at [232, 270] on button "Apply" at bounding box center [234, 269] width 18 height 10
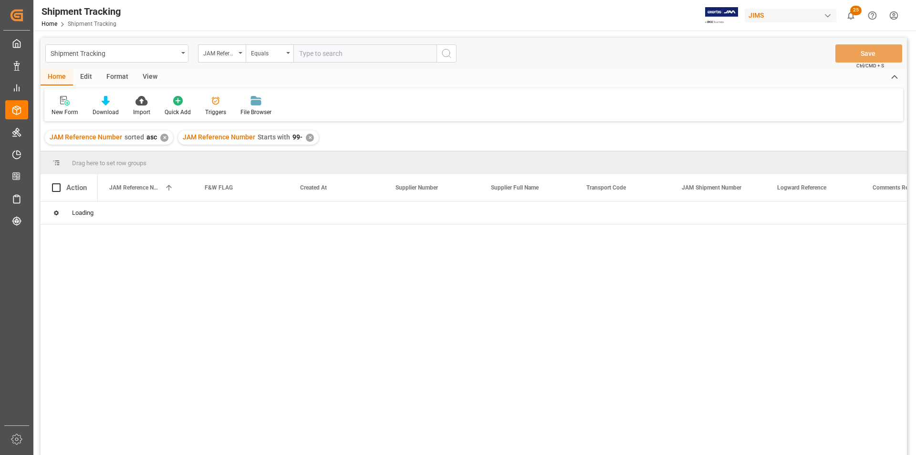
click at [893, 14] on html "Created by potrace 1.15, written by [PERSON_NAME] [DATE]-[DATE] Created by potr…" at bounding box center [458, 227] width 916 height 455
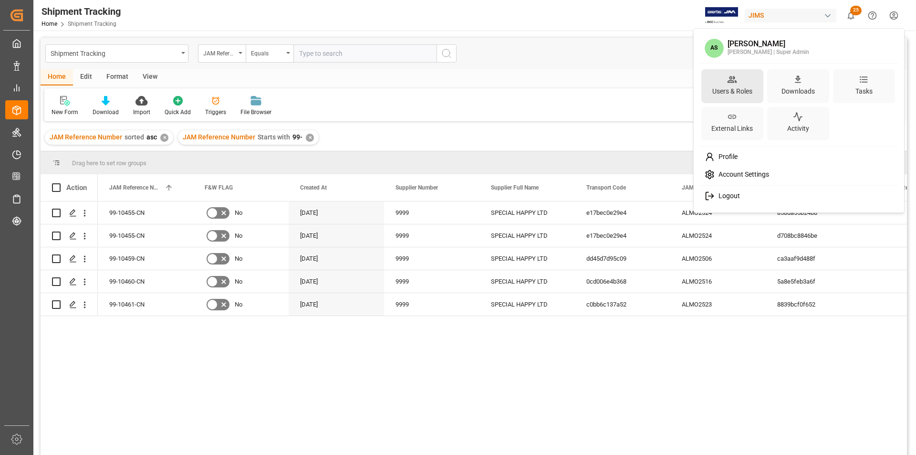
click at [756, 91] on div "Users & Roles" at bounding box center [733, 86] width 62 height 34
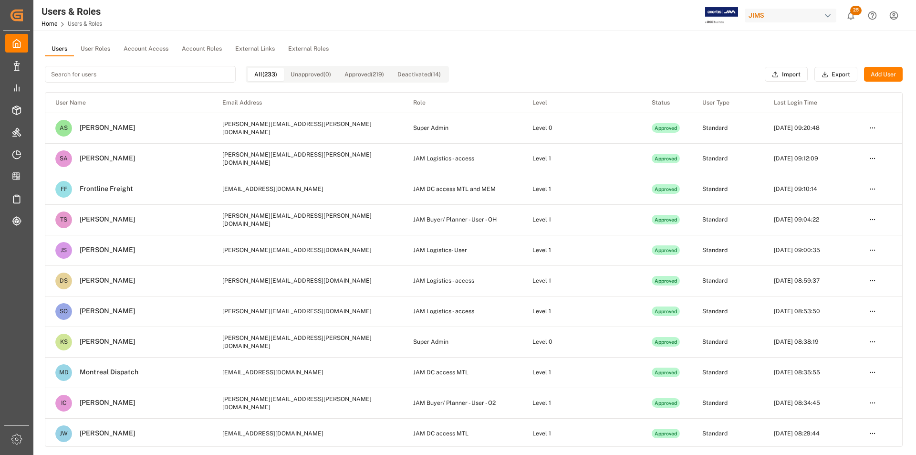
click at [170, 67] on input at bounding box center [140, 74] width 191 height 17
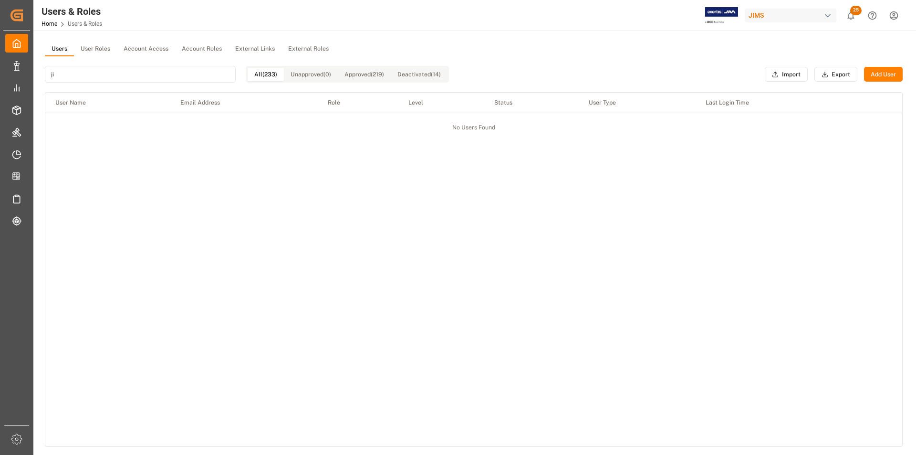
type input "j"
